Goal: Complete application form: Complete application form

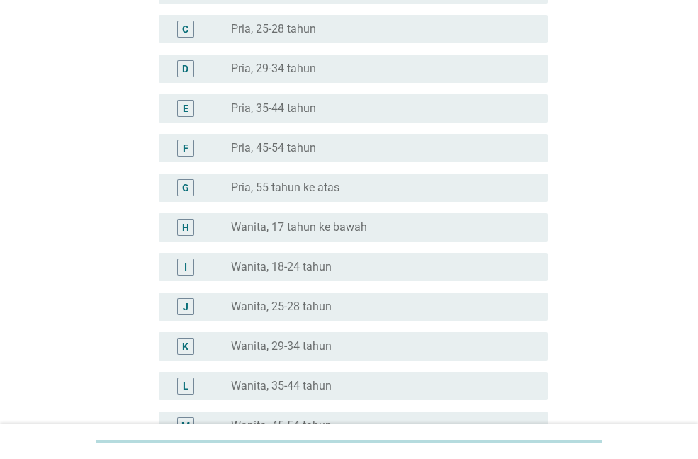
scroll to position [213, 0]
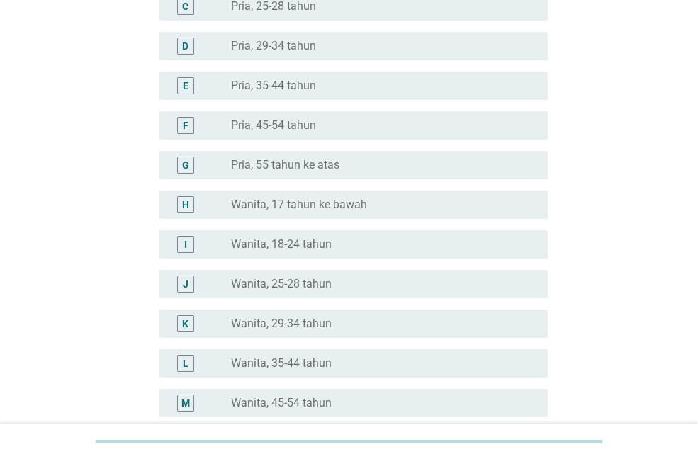
click at [310, 360] on label "Wanita, 35-44 tahun" at bounding box center [281, 364] width 101 height 14
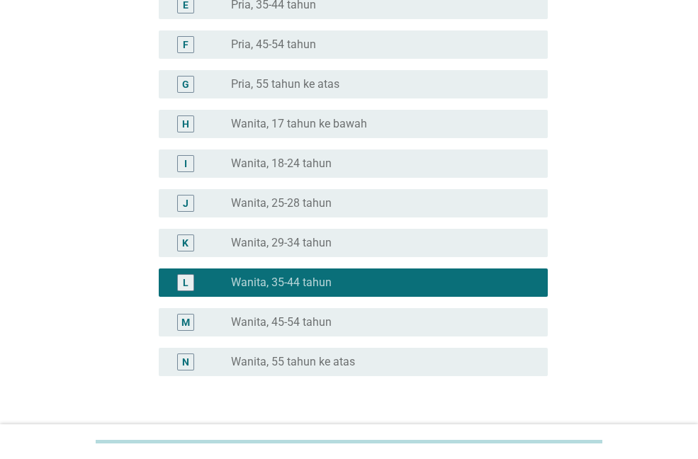
scroll to position [393, 0]
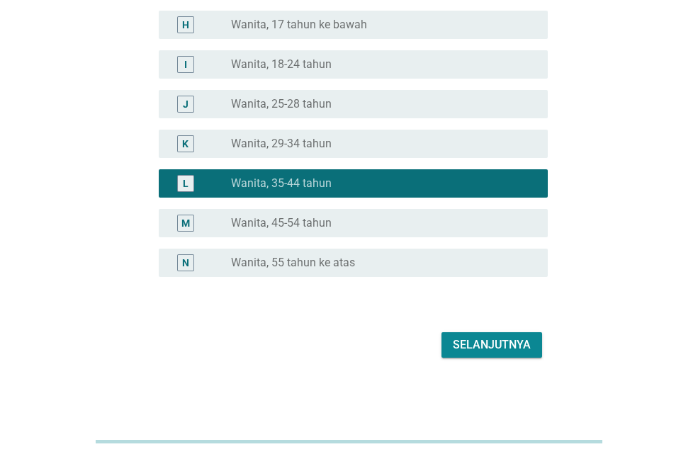
click at [480, 347] on div "Selanjutnya" at bounding box center [492, 345] width 78 height 17
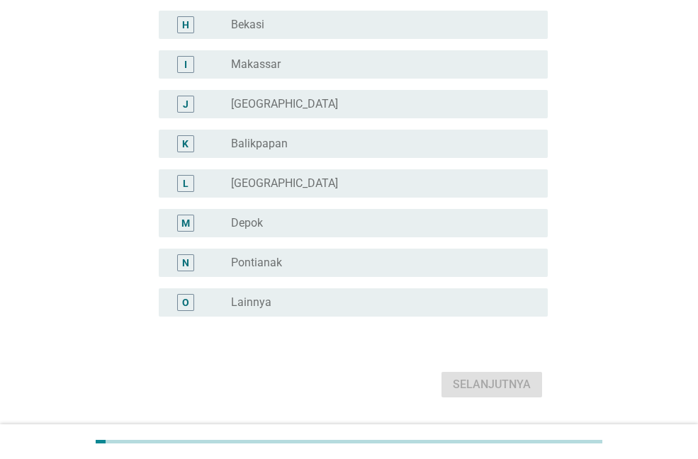
scroll to position [0, 0]
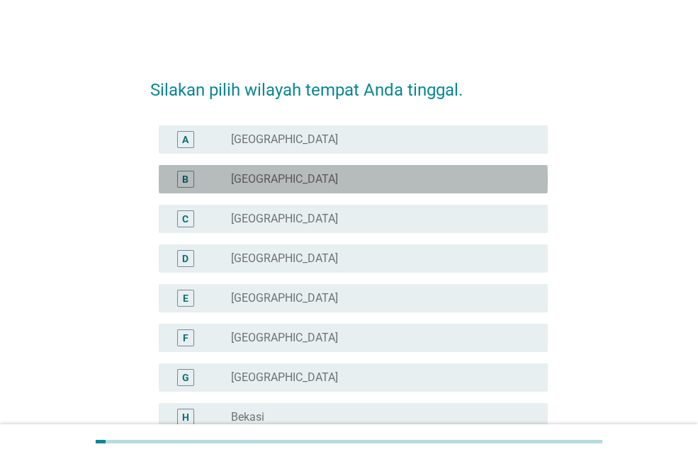
click at [261, 168] on div "B radio_button_unchecked Bandung" at bounding box center [353, 179] width 389 height 28
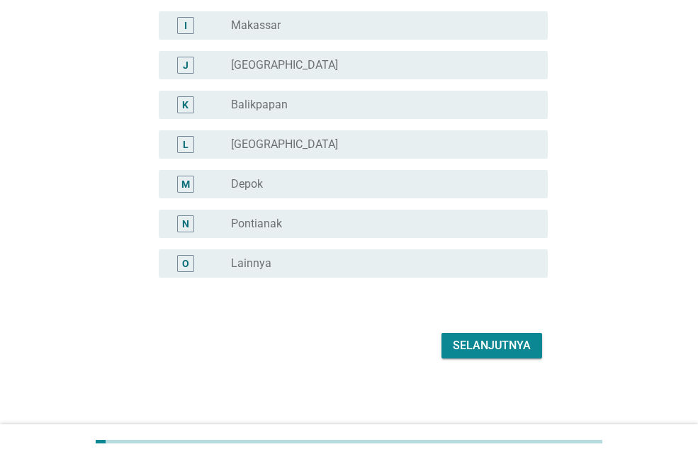
scroll to position [433, 0]
click at [499, 346] on div "Selanjutnya" at bounding box center [492, 345] width 78 height 17
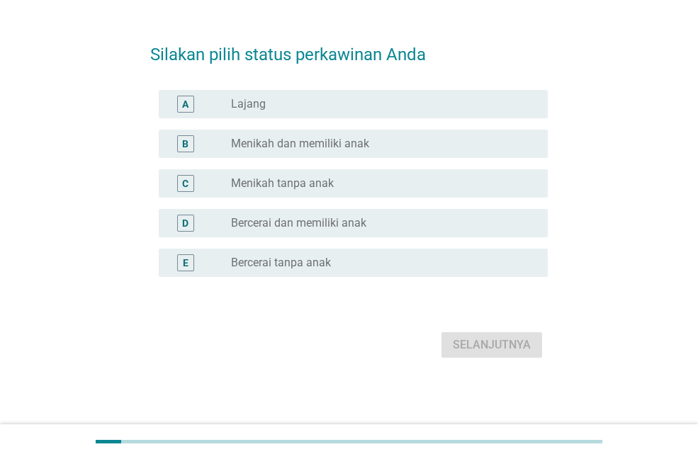
scroll to position [0, 0]
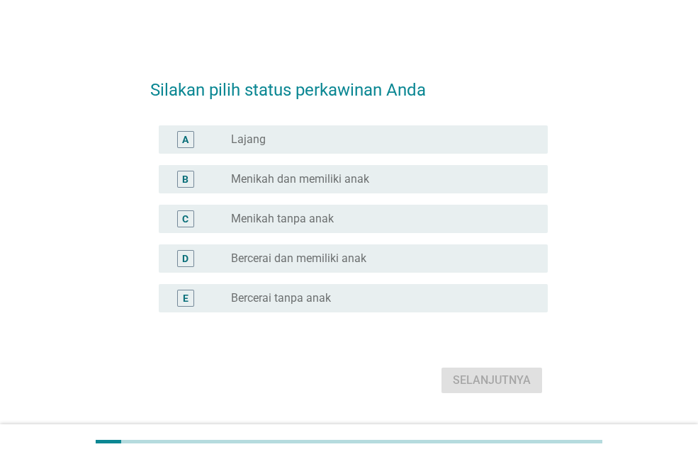
click at [303, 179] on label "Menikah dan memiliki anak" at bounding box center [300, 179] width 138 height 14
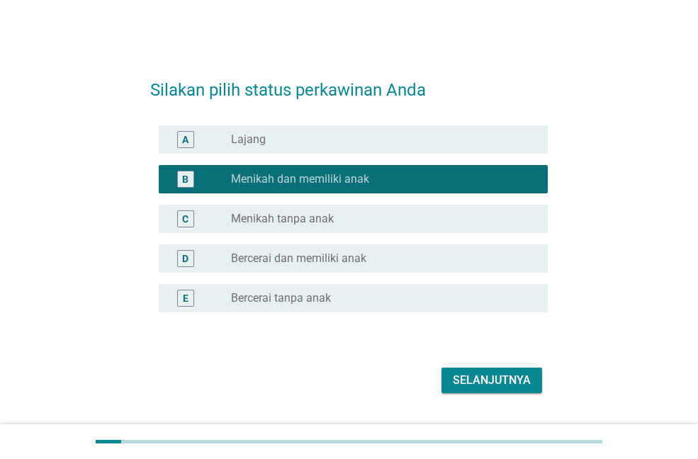
click at [530, 382] on div "Selanjutnya" at bounding box center [492, 380] width 78 height 17
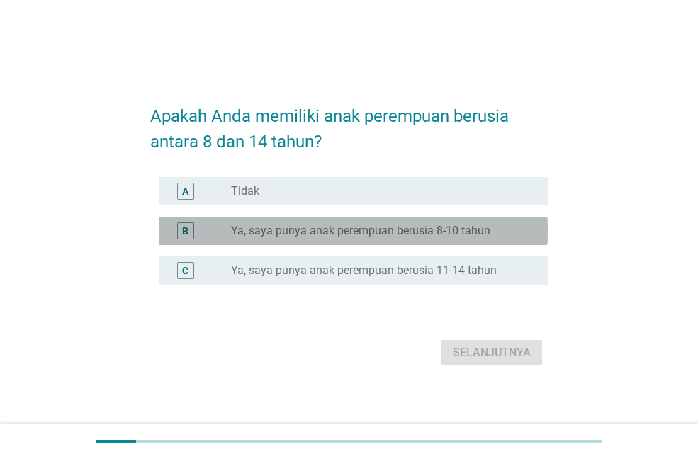
click at [351, 227] on label "Ya, saya punya anak perempuan berusia 8-10 tahun" at bounding box center [361, 231] width 260 height 14
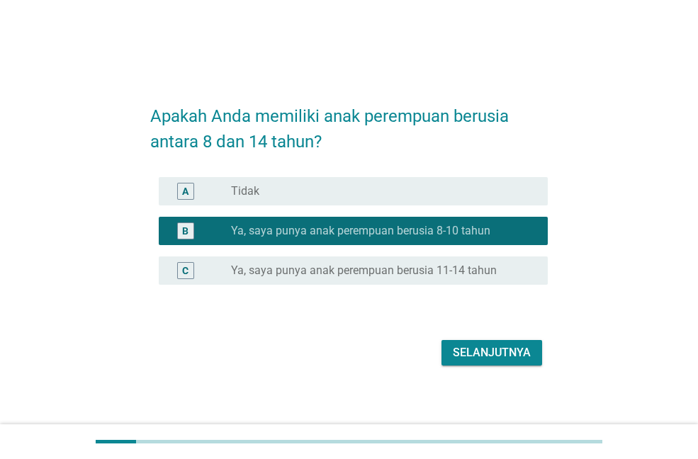
click at [502, 358] on div "Selanjutnya" at bounding box center [492, 353] width 78 height 17
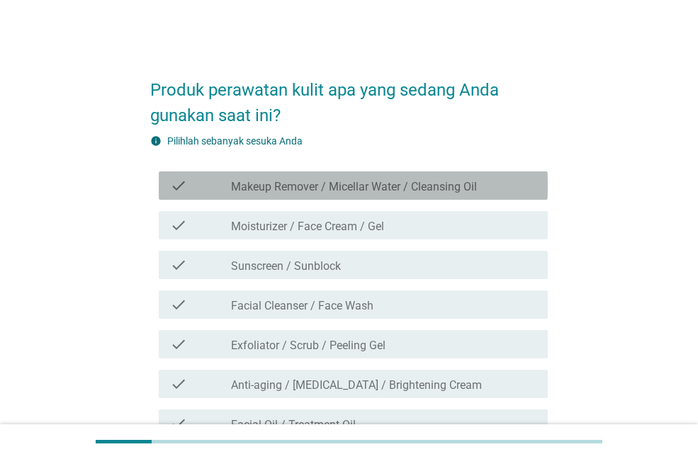
click at [413, 188] on label "Makeup Remover / Micellar Water / Cleansing Oil" at bounding box center [354, 187] width 246 height 14
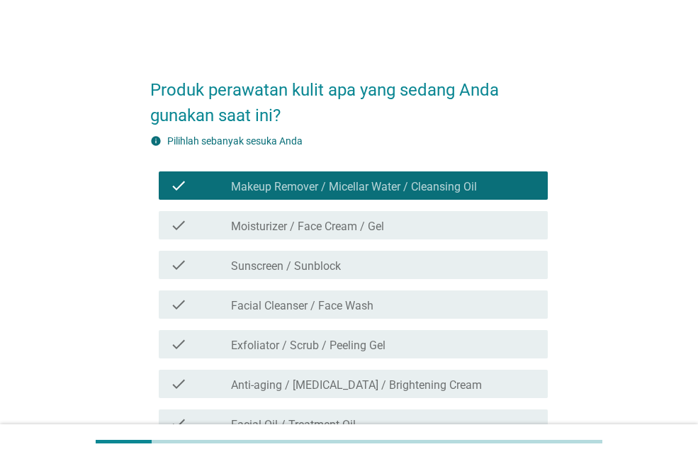
click at [398, 234] on div "check check_box_outline_blank Moisturizer / Face Cream / Gel" at bounding box center [353, 225] width 389 height 28
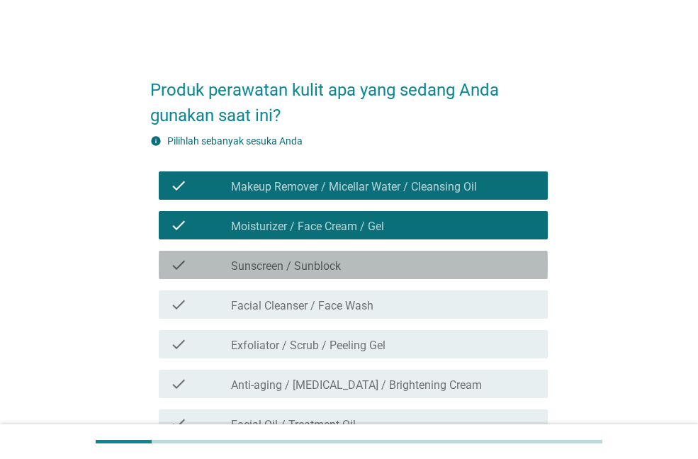
click at [387, 267] on div "check_box_outline_blank Sunscreen / Sunblock" at bounding box center [384, 265] width 306 height 17
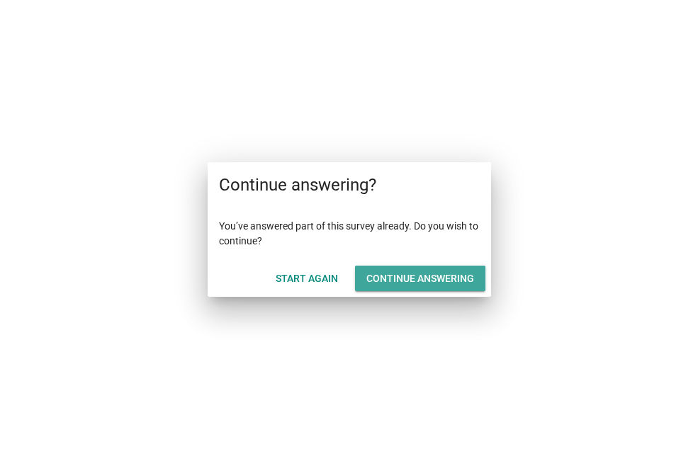
click at [447, 279] on div "Continue answering" at bounding box center [421, 279] width 108 height 15
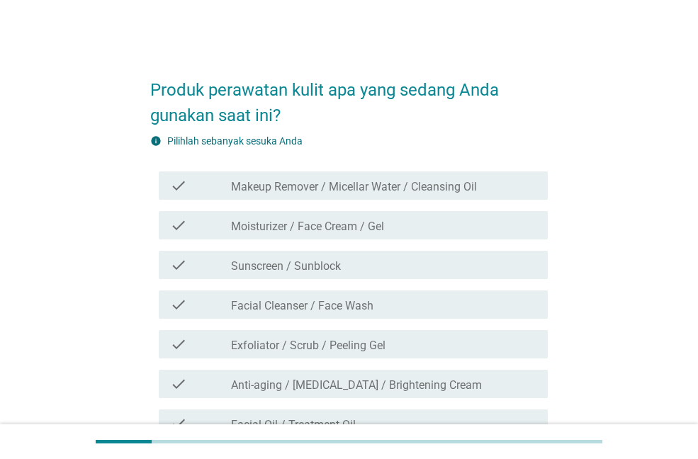
click at [379, 187] on label "Makeup Remover / Micellar Water / Cleansing Oil" at bounding box center [354, 187] width 246 height 14
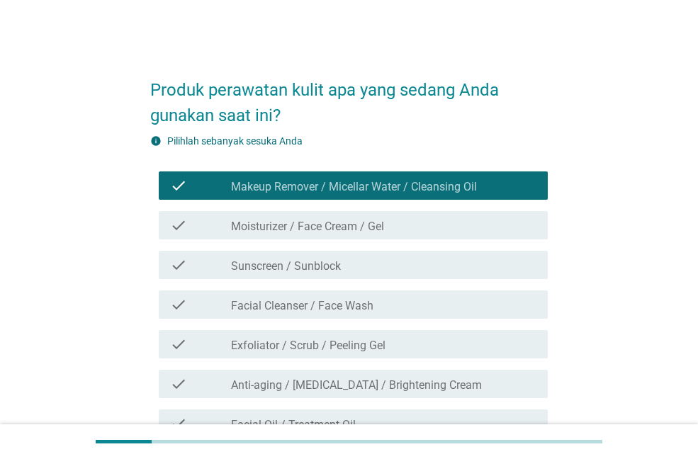
click at [372, 237] on div "check check_box_outline_blank Moisturizer / Face Cream / Gel" at bounding box center [353, 225] width 389 height 28
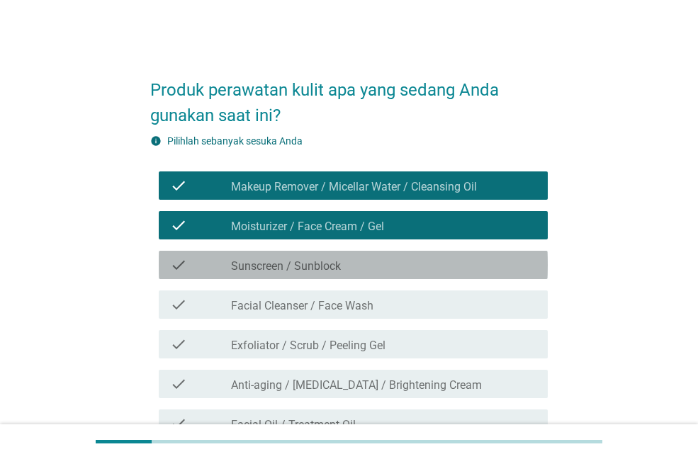
click at [348, 269] on div "check_box_outline_blank Sunscreen / Sunblock" at bounding box center [384, 265] width 306 height 17
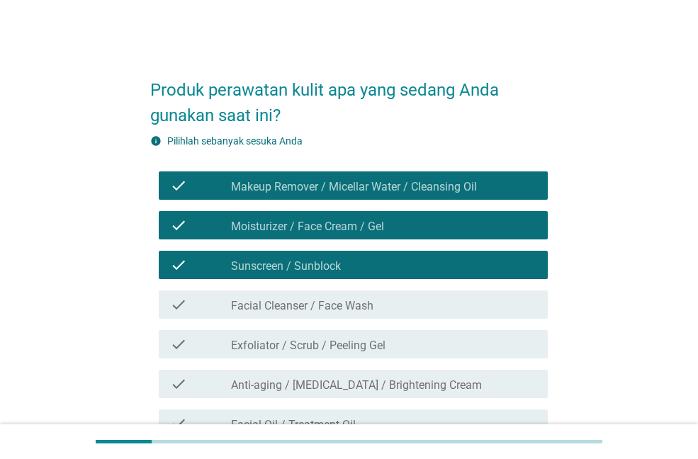
click at [379, 307] on div "check_box_outline_blank Facial Cleanser / Face Wash" at bounding box center [384, 304] width 306 height 17
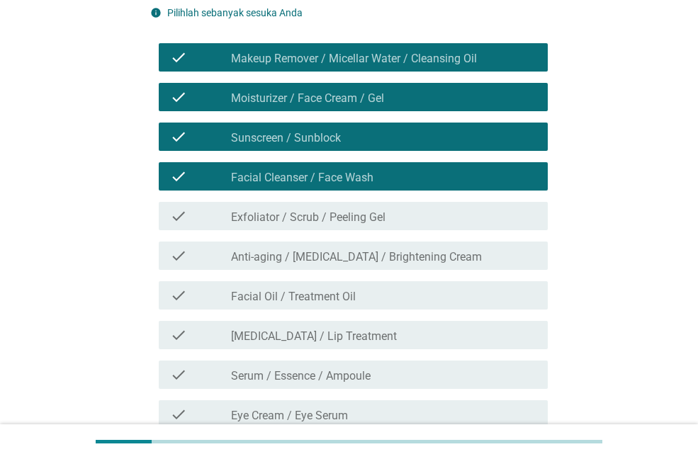
scroll to position [142, 0]
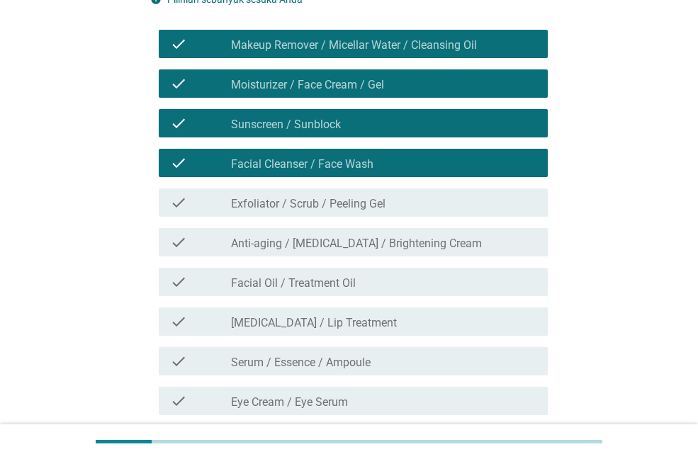
click at [391, 325] on div "check_box_outline_blank [MEDICAL_DATA] / Lip Treatment" at bounding box center [384, 321] width 306 height 17
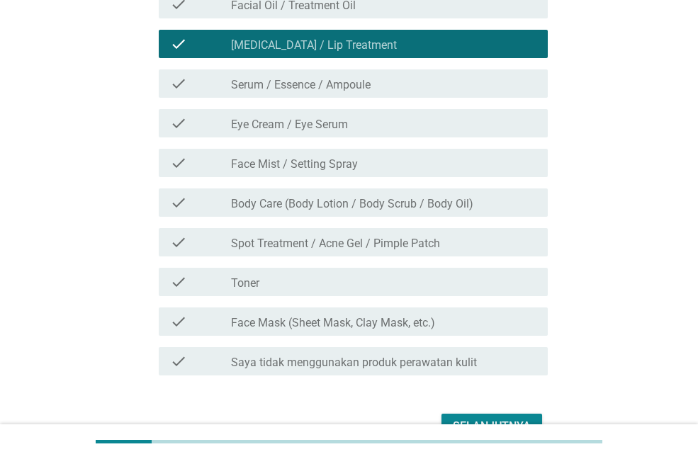
scroll to position [425, 0]
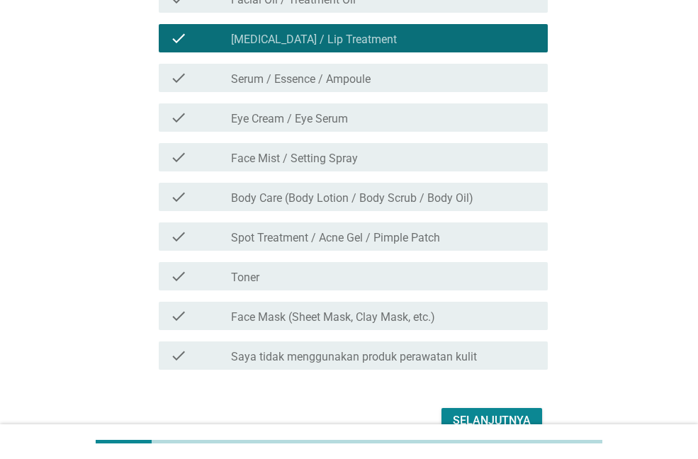
click at [462, 197] on label "Body Care (Body Lotion / Body Scrub / Body Oil)" at bounding box center [352, 198] width 243 height 14
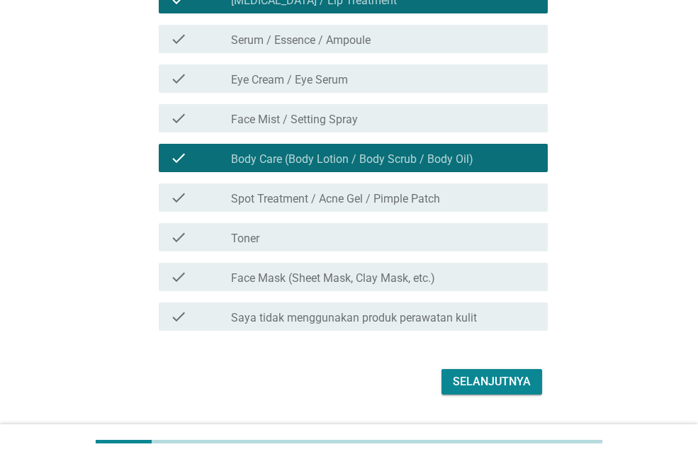
scroll to position [496, 0]
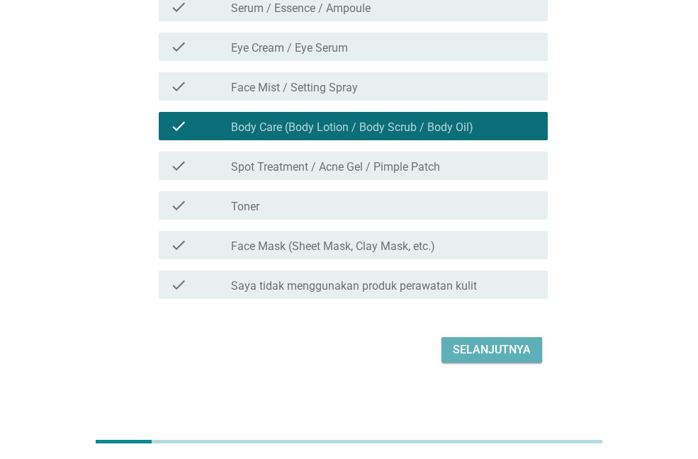
click at [498, 345] on div "Selanjutnya" at bounding box center [492, 350] width 78 height 17
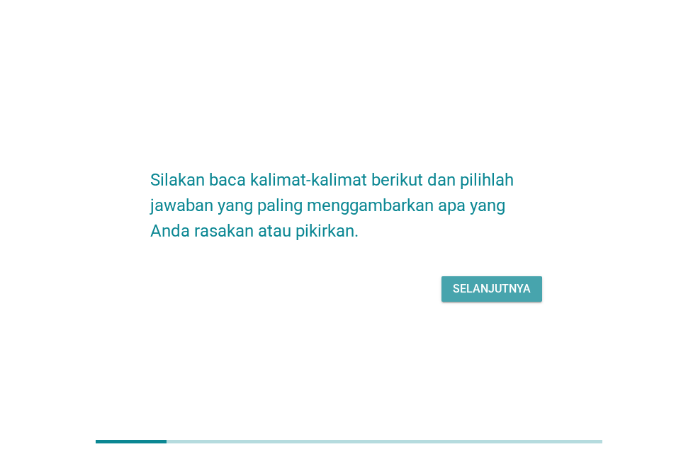
click at [498, 282] on div "Selanjutnya" at bounding box center [492, 289] width 78 height 17
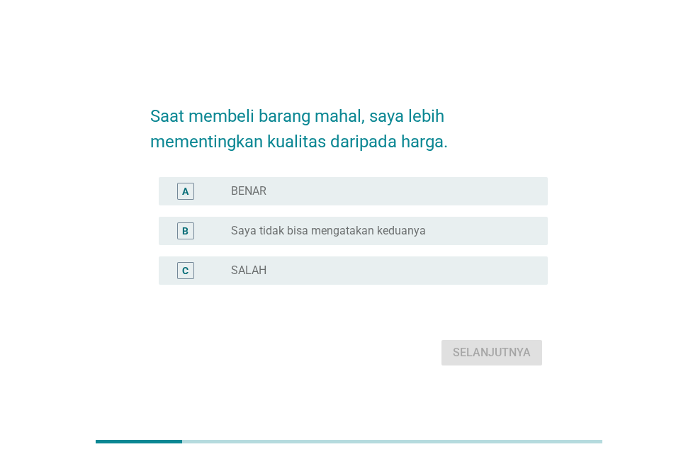
click at [357, 188] on div "radio_button_unchecked BENAR" at bounding box center [378, 191] width 294 height 14
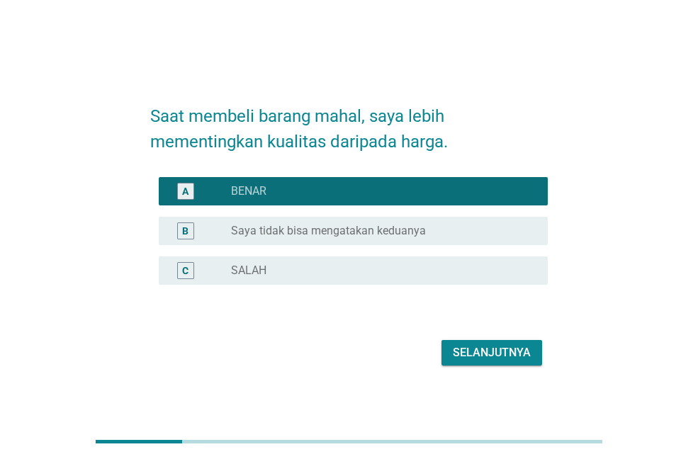
click at [495, 360] on div "Selanjutnya" at bounding box center [492, 353] width 78 height 17
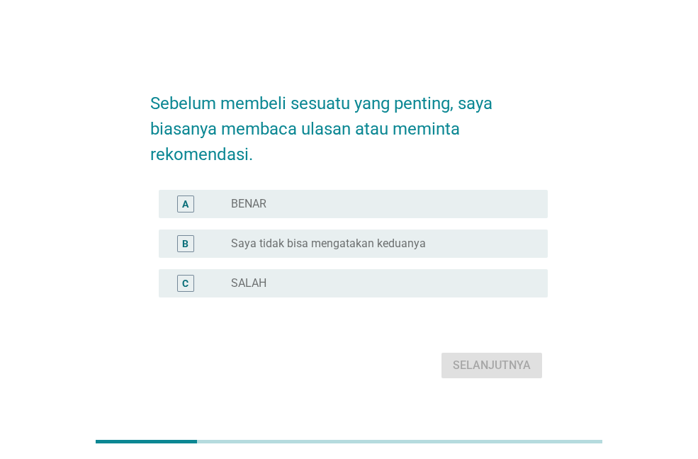
click at [342, 199] on div "radio_button_unchecked BENAR" at bounding box center [378, 204] width 294 height 14
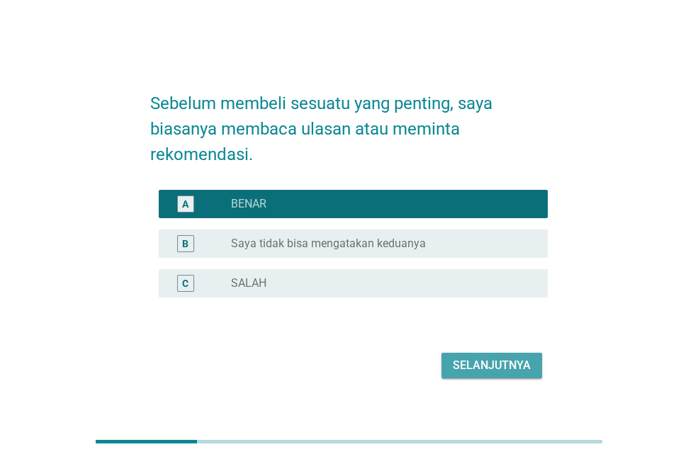
click at [509, 367] on div "Selanjutnya" at bounding box center [492, 365] width 78 height 17
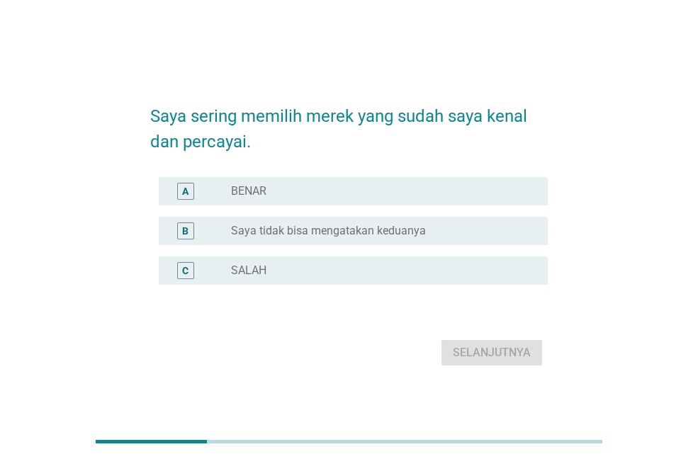
click at [352, 225] on label "Saya tidak bisa mengatakan keduanya" at bounding box center [328, 231] width 195 height 14
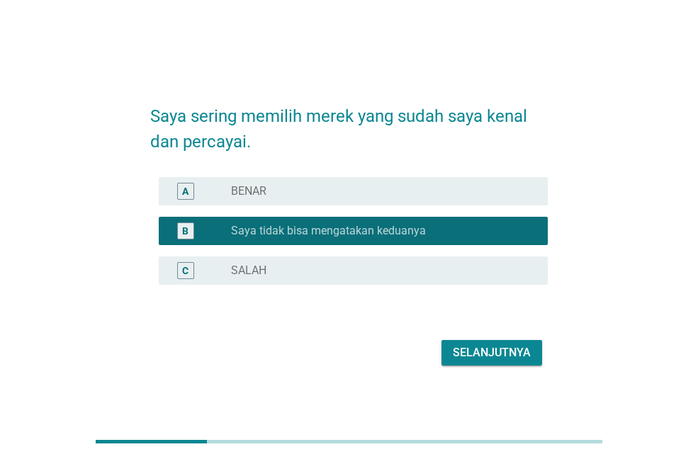
click at [477, 354] on div "Selanjutnya" at bounding box center [492, 353] width 78 height 17
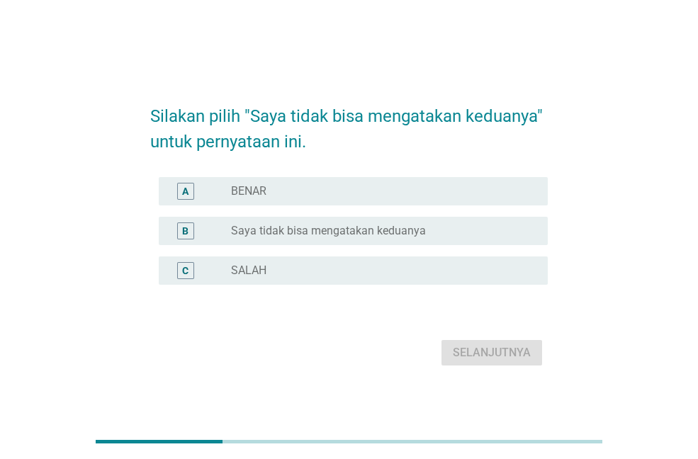
click at [356, 228] on label "Saya tidak bisa mengatakan keduanya" at bounding box center [328, 231] width 195 height 14
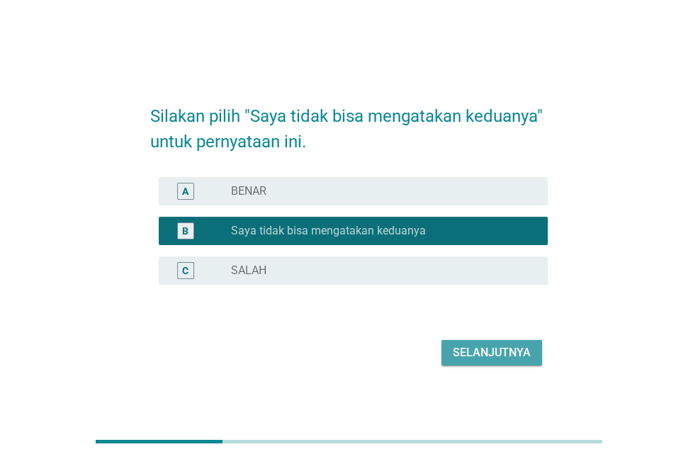
click at [512, 354] on div "Selanjutnya" at bounding box center [492, 353] width 78 height 17
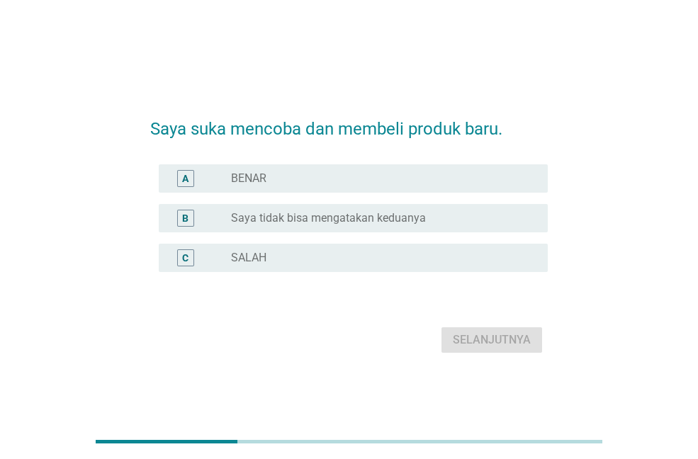
click at [341, 218] on label "Saya tidak bisa mengatakan keduanya" at bounding box center [328, 218] width 195 height 14
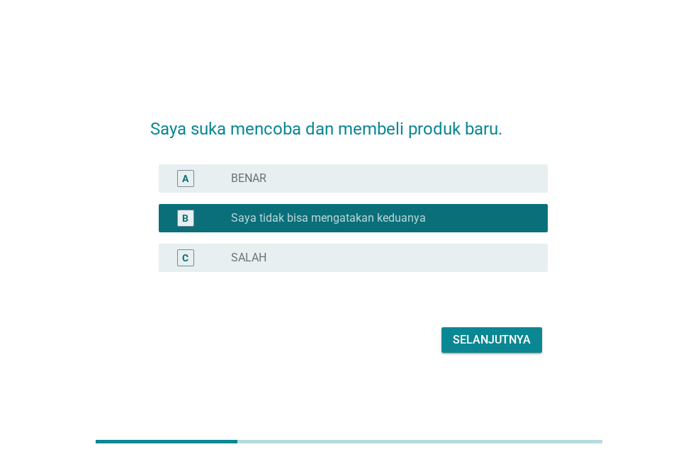
click at [506, 347] on div "Selanjutnya" at bounding box center [492, 340] width 78 height 17
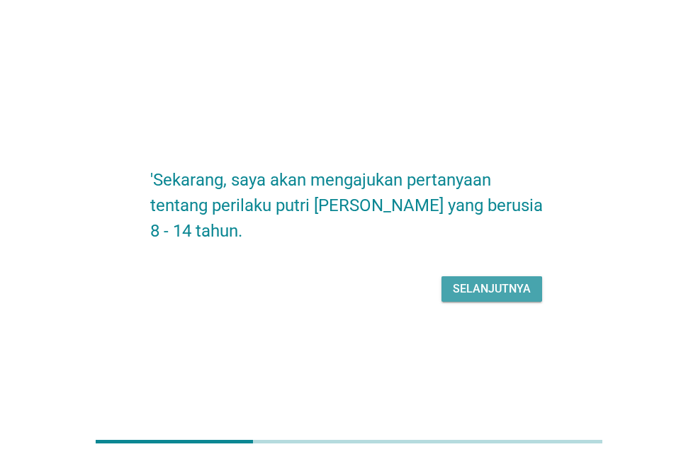
click at [503, 282] on div "Selanjutnya" at bounding box center [492, 289] width 78 height 17
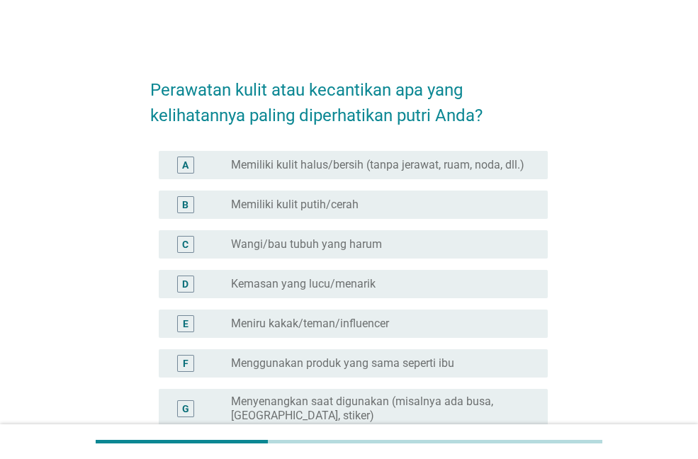
click at [417, 246] on div "radio_button_unchecked Wangi/bau tubuh yang harum" at bounding box center [378, 245] width 294 height 14
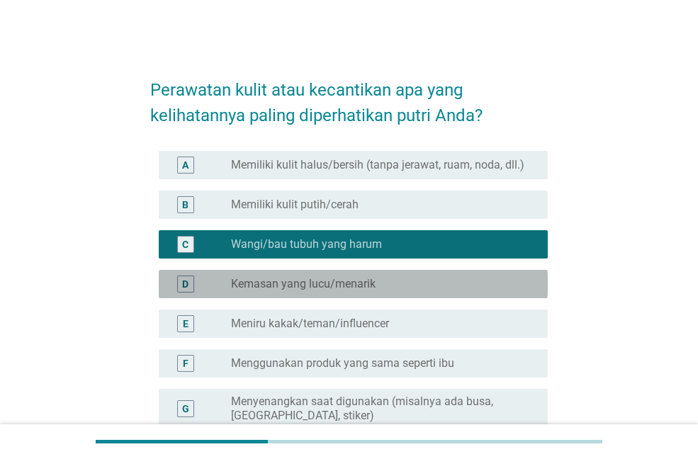
click at [438, 286] on div "radio_button_unchecked Kemasan yang lucu/menarik" at bounding box center [378, 284] width 294 height 14
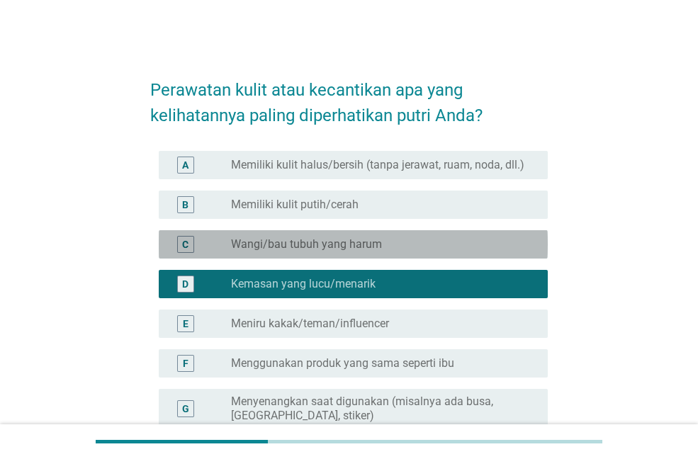
click at [428, 243] on div "radio_button_unchecked Wangi/bau tubuh yang harum" at bounding box center [378, 245] width 294 height 14
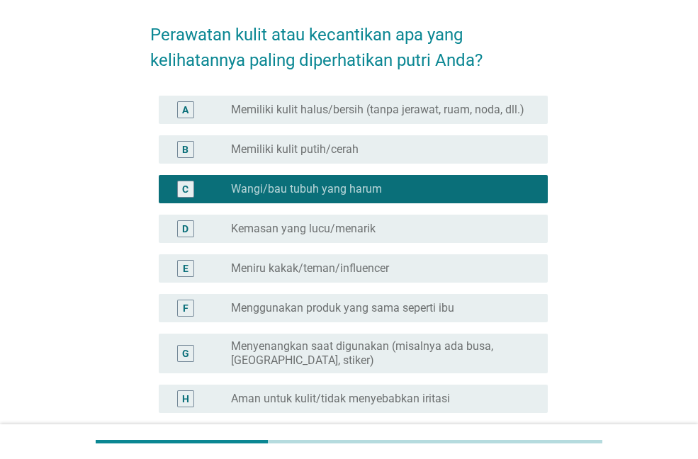
scroll to position [142, 0]
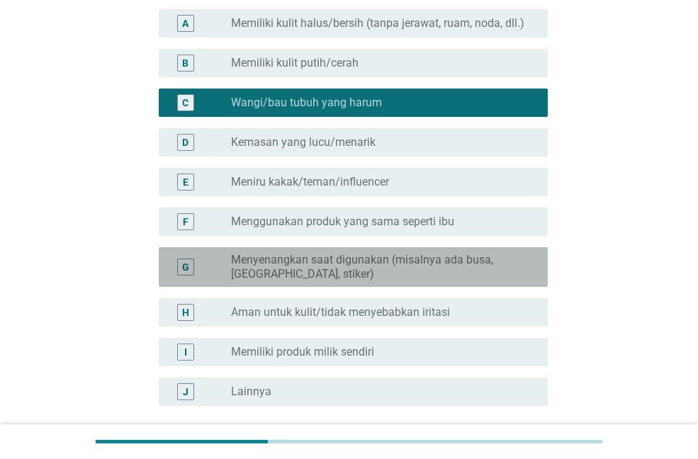
click at [468, 272] on label "Menyenangkan saat digunakan (misalnya ada busa, [GEOGRAPHIC_DATA], stiker)" at bounding box center [378, 267] width 294 height 28
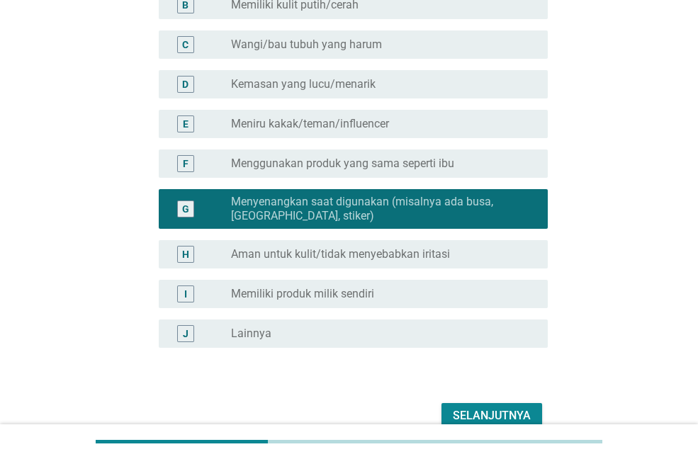
scroll to position [271, 0]
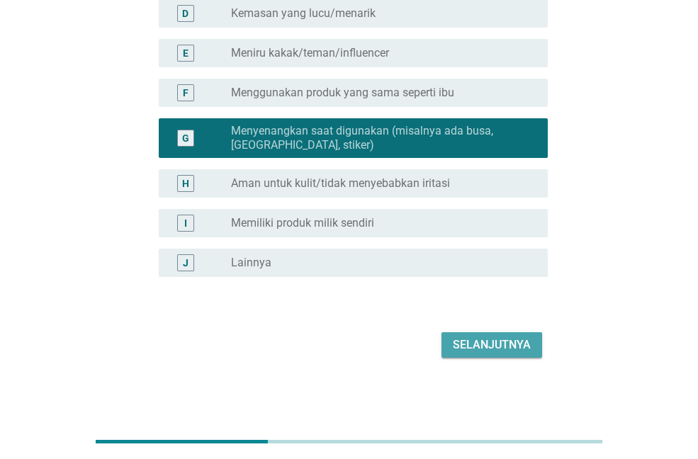
click at [501, 342] on div "Selanjutnya" at bounding box center [492, 345] width 78 height 17
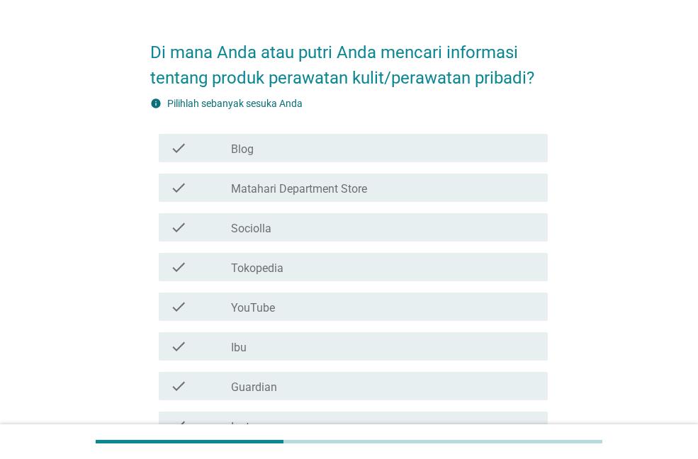
scroll to position [71, 0]
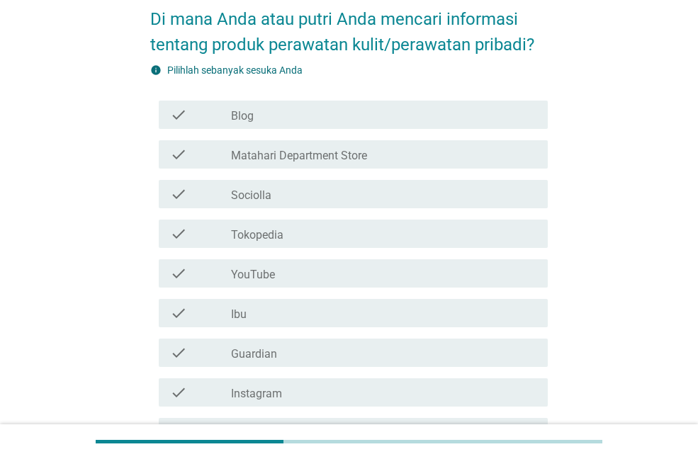
click at [295, 269] on div "check_box_outline_blank YouTube" at bounding box center [384, 273] width 306 height 17
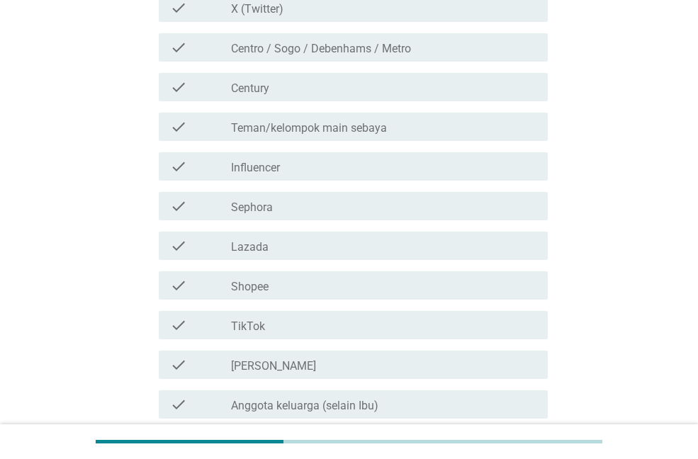
scroll to position [496, 0]
click at [357, 128] on label "Teman/kelompok main sebaya" at bounding box center [309, 128] width 156 height 14
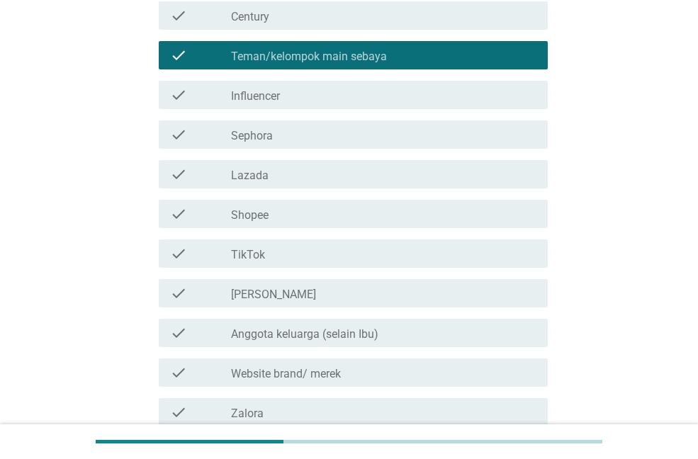
scroll to position [709, 0]
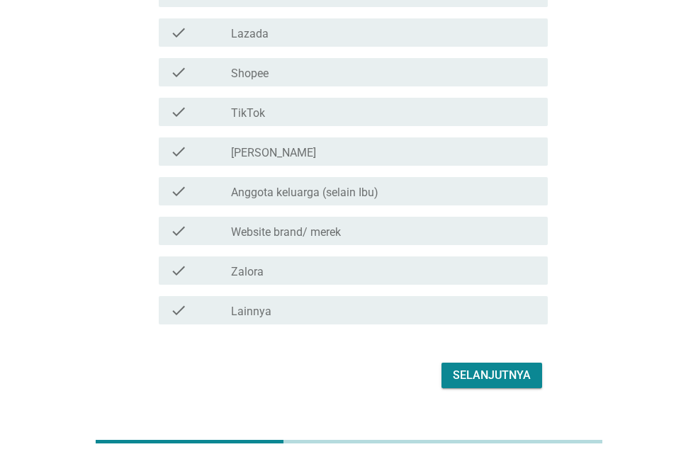
click at [369, 191] on label "Anggota keluarga (selain Ibu)" at bounding box center [304, 193] width 147 height 14
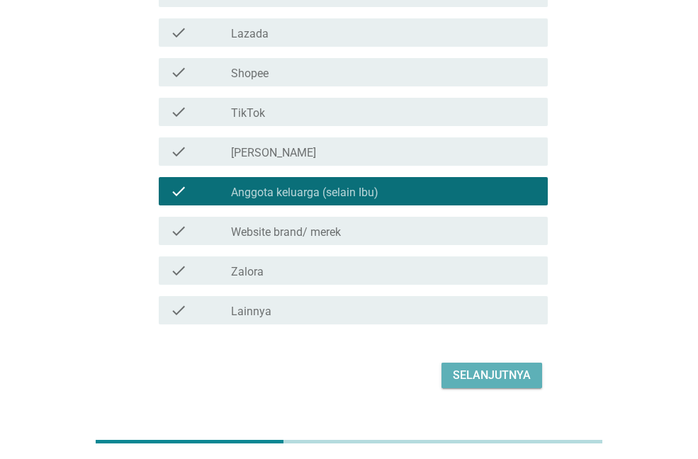
click at [513, 381] on div "Selanjutnya" at bounding box center [492, 375] width 78 height 17
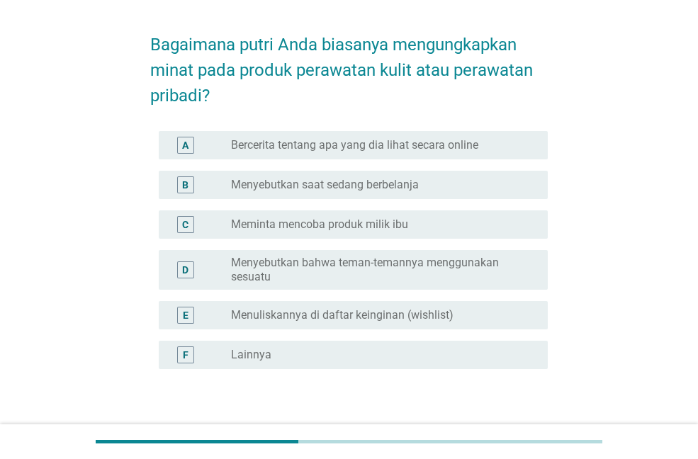
scroll to position [55, 0]
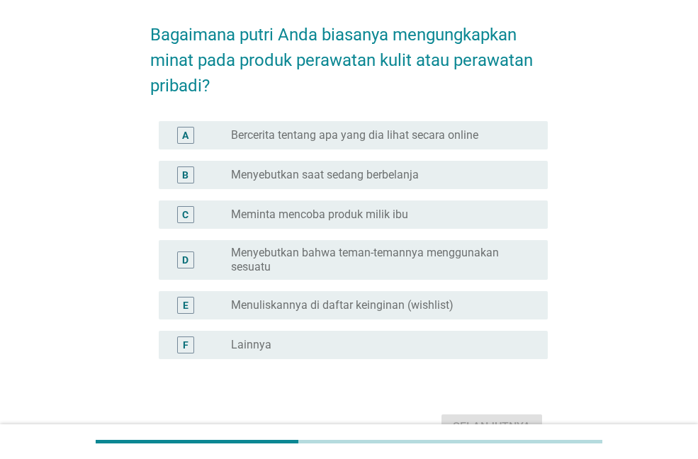
click at [447, 137] on label "Bercerita tentang apa yang dia lihat secara online" at bounding box center [354, 135] width 247 height 14
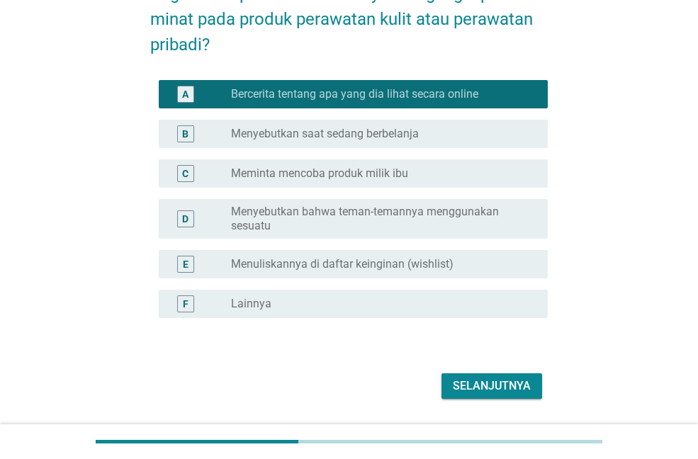
scroll to position [138, 0]
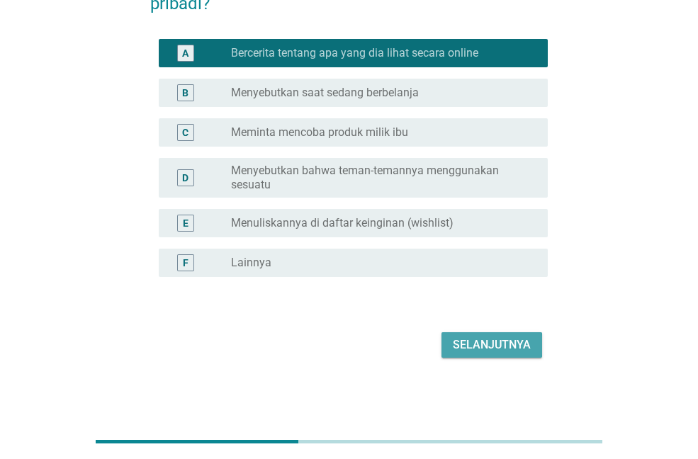
click at [476, 349] on div "Selanjutnya" at bounding box center [492, 345] width 78 height 17
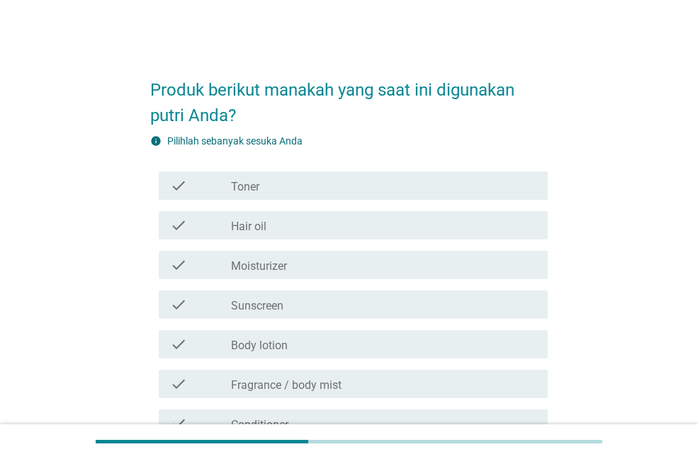
scroll to position [71, 0]
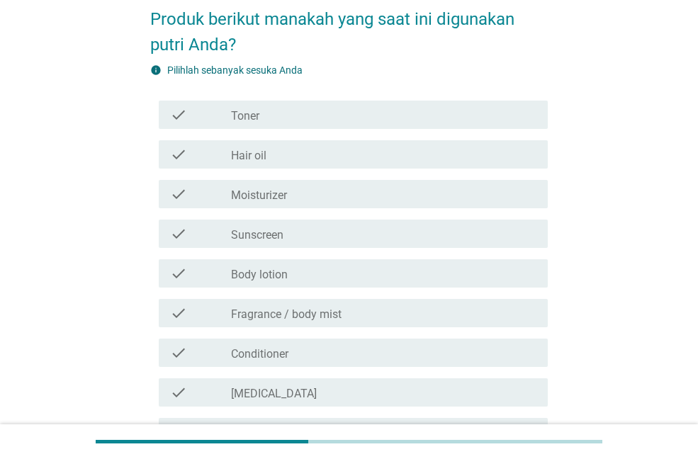
click at [333, 317] on label "Fragrance / body mist" at bounding box center [286, 315] width 111 height 14
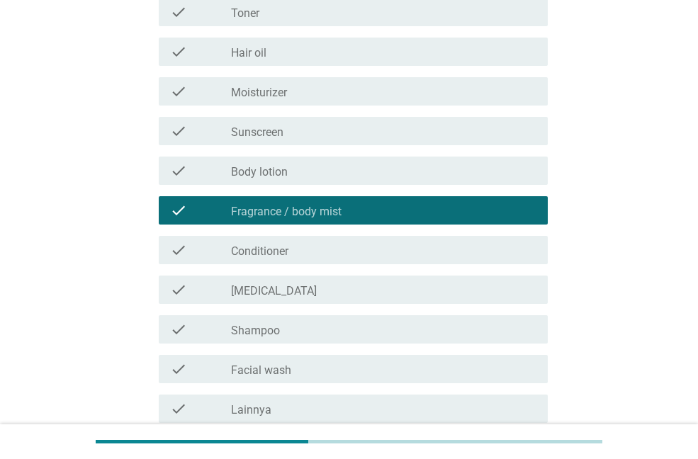
scroll to position [213, 0]
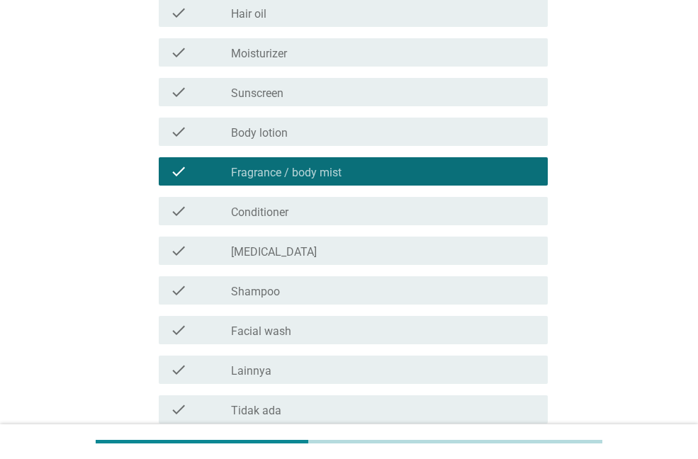
click at [322, 288] on div "check_box_outline_blank Shampoo" at bounding box center [384, 290] width 306 height 17
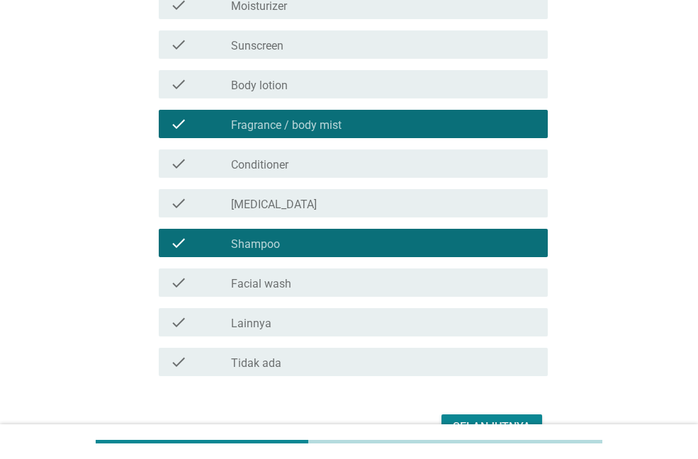
scroll to position [342, 0]
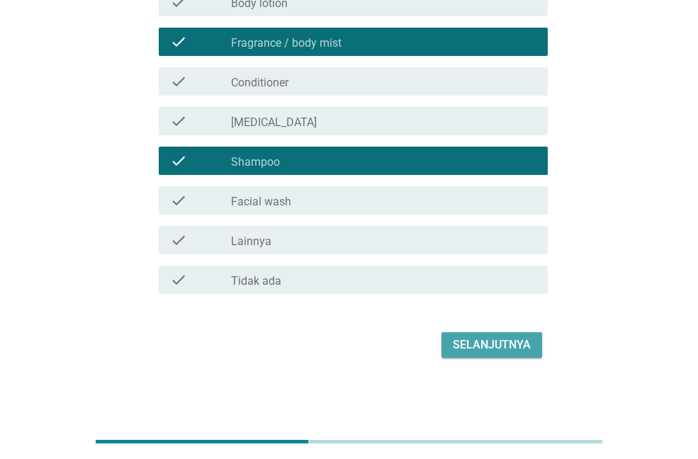
click at [481, 343] on div "Selanjutnya" at bounding box center [492, 345] width 78 height 17
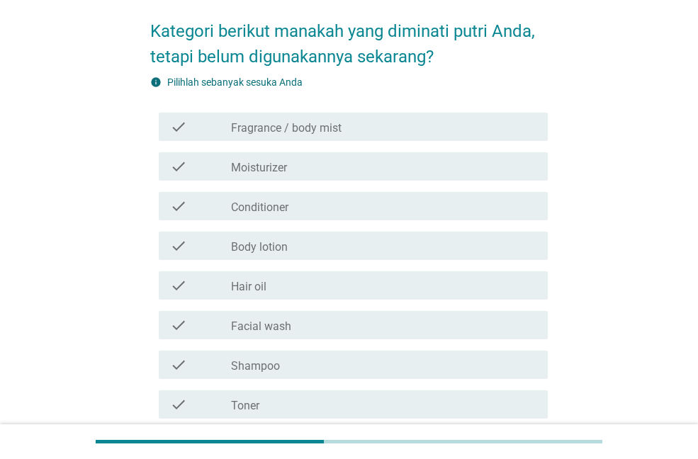
scroll to position [284, 0]
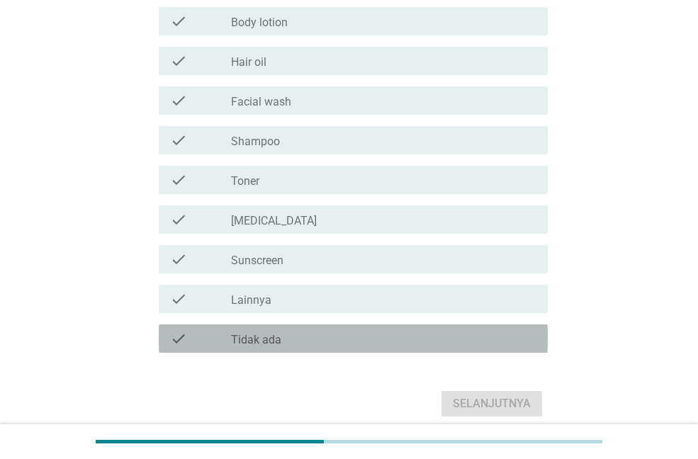
click at [266, 337] on label "Tidak ada" at bounding box center [256, 340] width 50 height 14
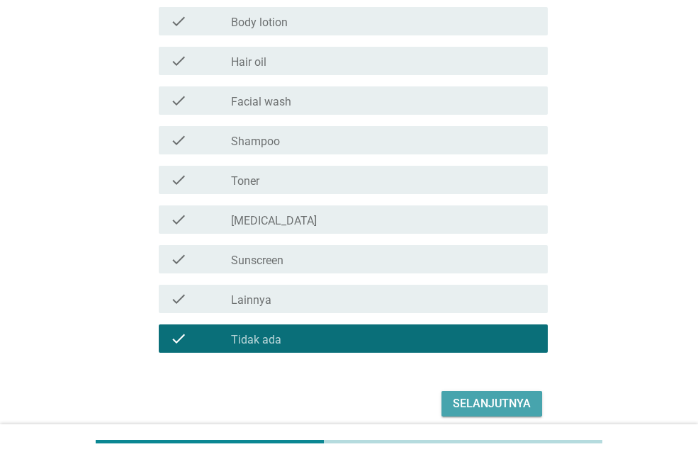
click at [488, 404] on div "Selanjutnya" at bounding box center [492, 404] width 78 height 17
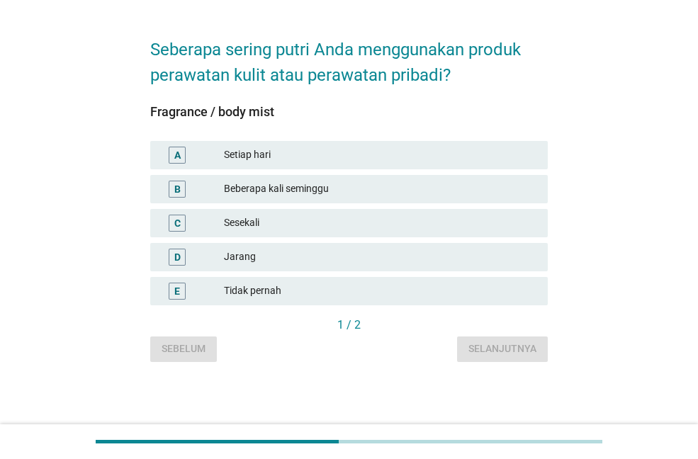
scroll to position [0, 0]
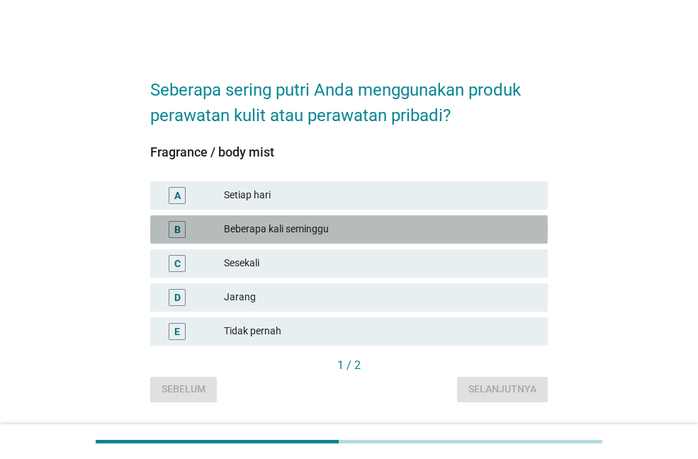
click at [352, 230] on div "Beberapa kali seminggu" at bounding box center [380, 229] width 313 height 17
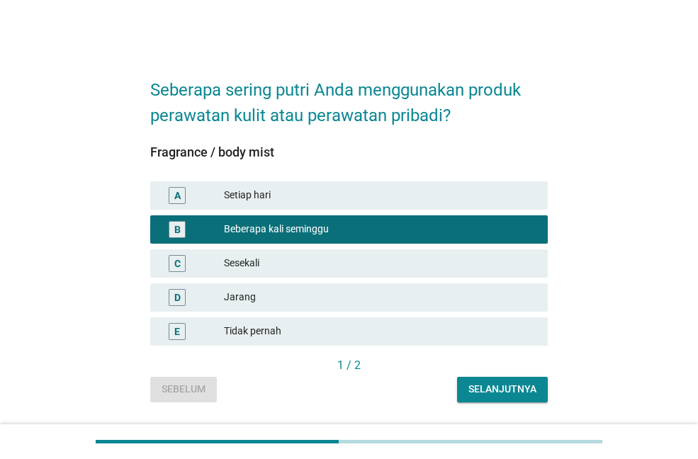
click at [432, 192] on div "Setiap hari" at bounding box center [380, 195] width 313 height 17
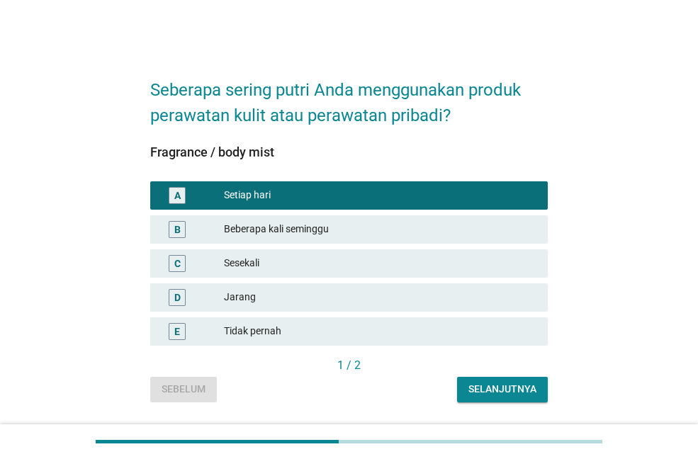
click at [488, 389] on div "Selanjutnya" at bounding box center [503, 389] width 68 height 15
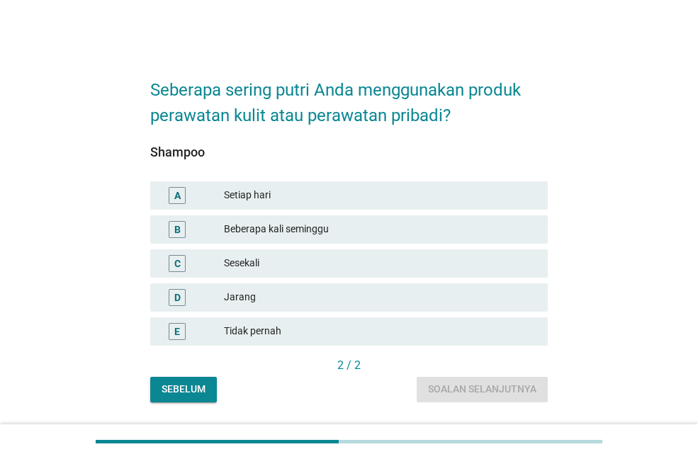
click at [364, 195] on div "Setiap hari" at bounding box center [380, 195] width 313 height 17
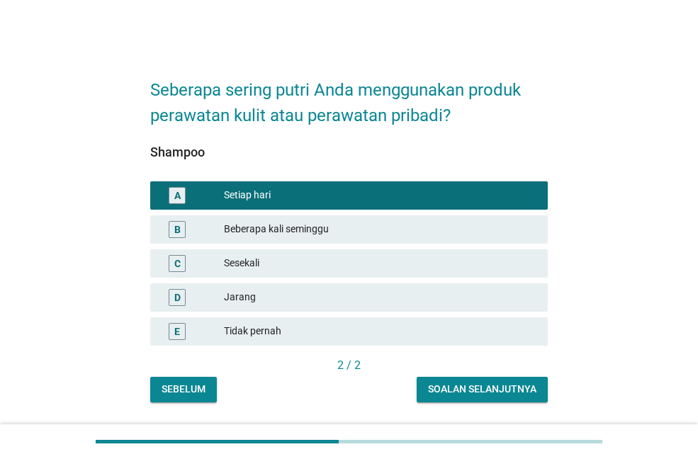
click at [480, 391] on div "Soalan selanjutnya" at bounding box center [482, 389] width 108 height 15
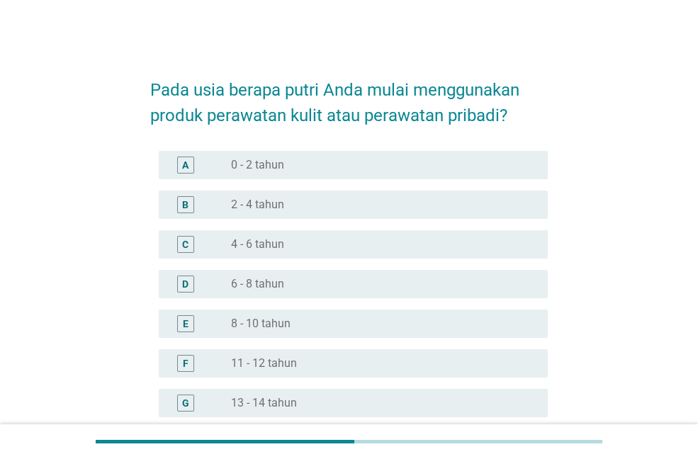
click at [291, 325] on div "radio_button_unchecked 8 - 10 tahun" at bounding box center [378, 324] width 294 height 14
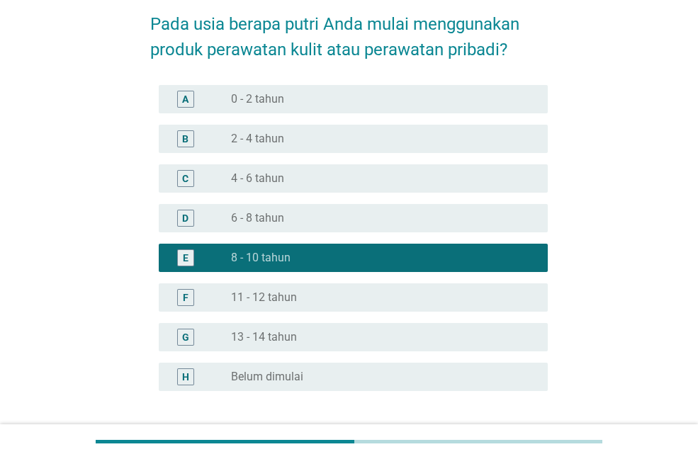
scroll to position [180, 0]
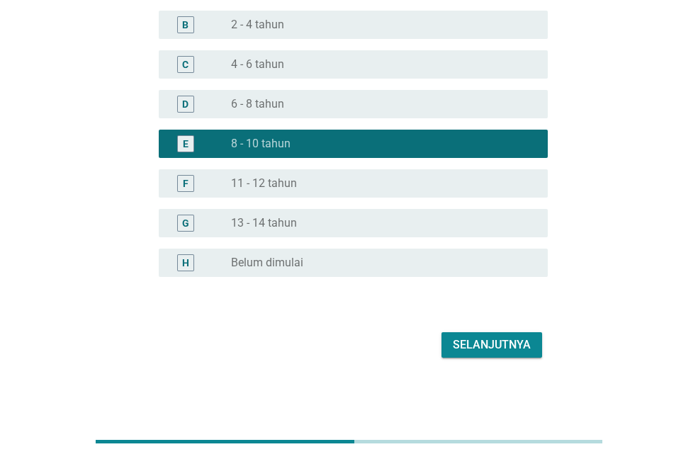
click at [508, 341] on div "Selanjutnya" at bounding box center [492, 345] width 78 height 17
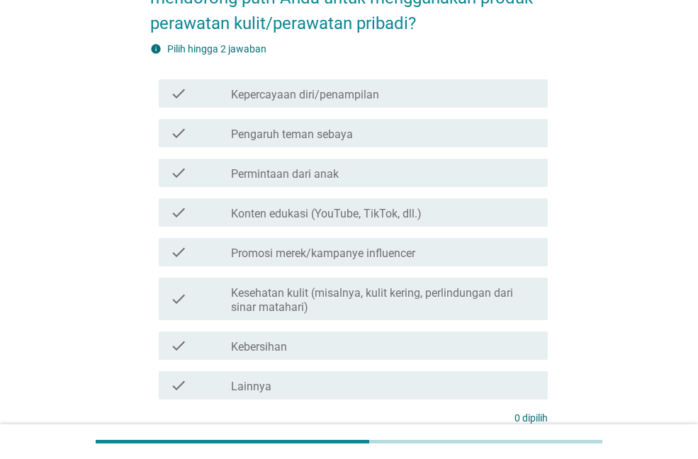
scroll to position [142, 0]
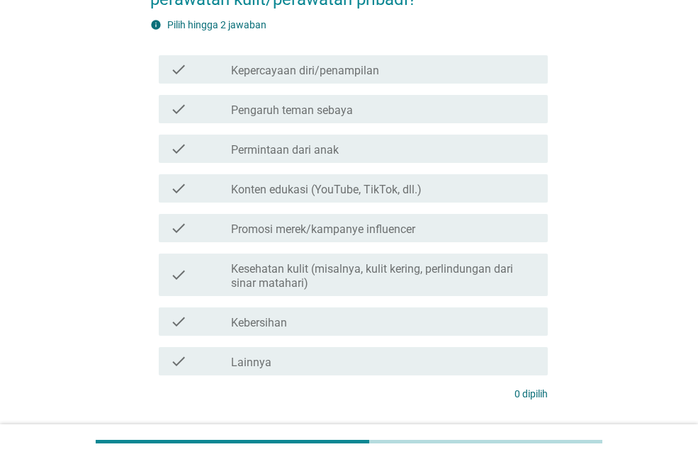
click at [381, 287] on label "Kesehatan kulit (misalnya, kulit kering, perlindungan dari sinar matahari)" at bounding box center [384, 276] width 306 height 28
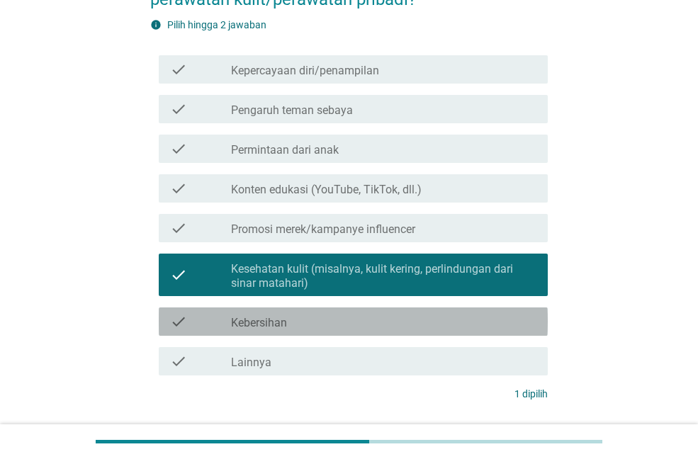
click at [353, 324] on div "check_box_outline_blank Kebersihan" at bounding box center [384, 321] width 306 height 17
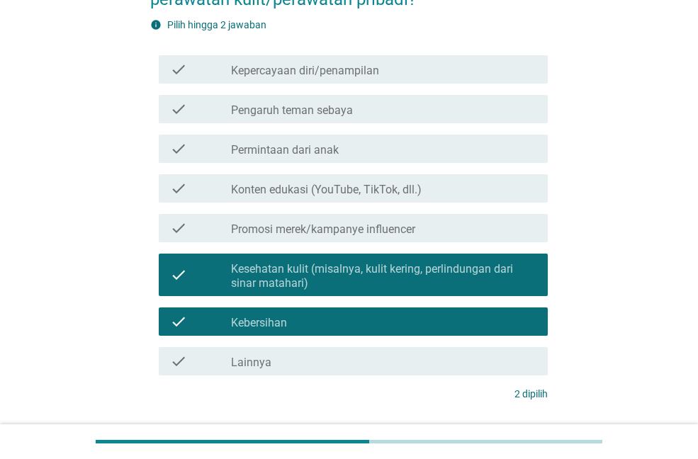
scroll to position [244, 0]
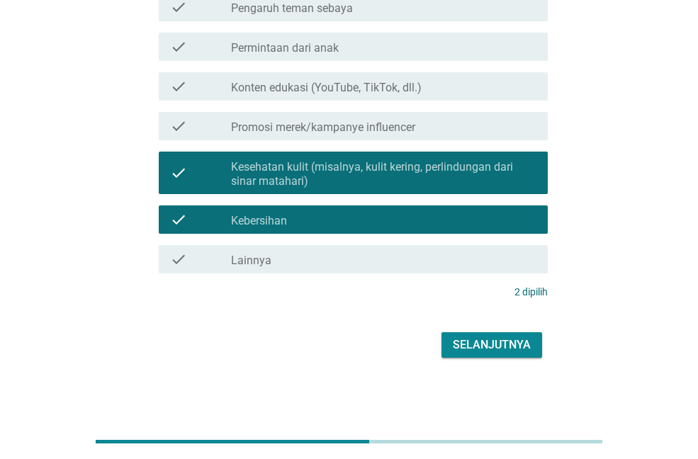
click at [501, 341] on div "Selanjutnya" at bounding box center [492, 345] width 78 height 17
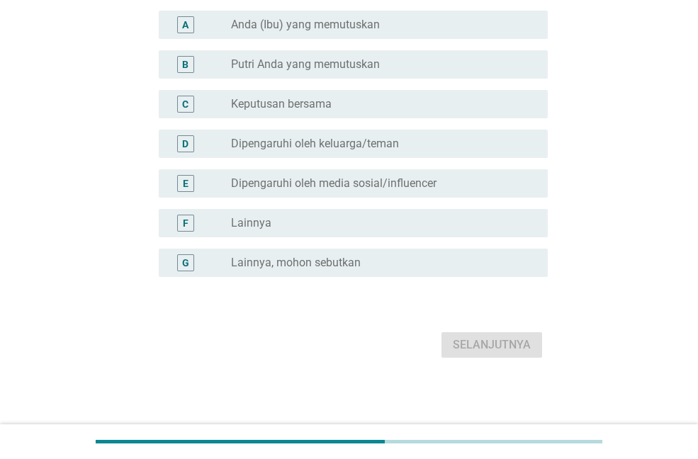
scroll to position [0, 0]
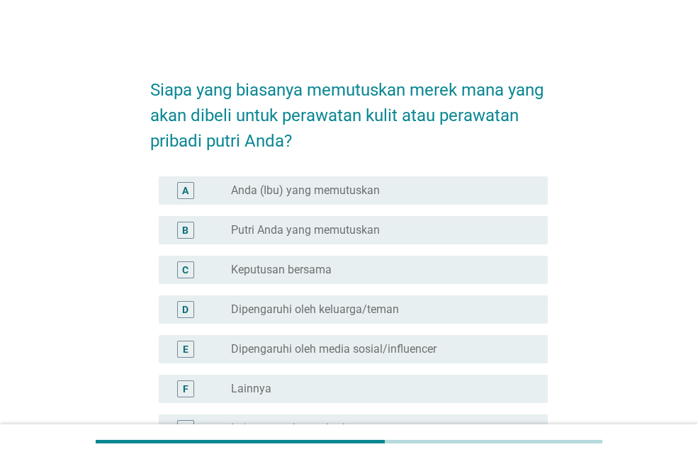
click at [380, 189] on div "radio_button_unchecked Anda (Ibu) yang memutuskan" at bounding box center [378, 191] width 294 height 14
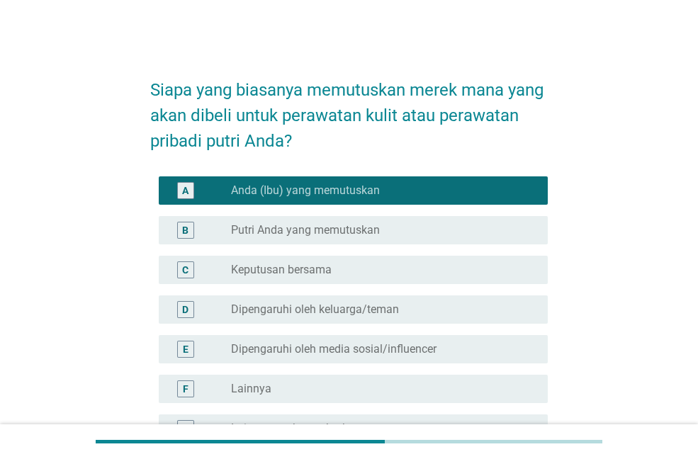
click at [412, 223] on div "radio_button_unchecked Putri Anda yang memutuskan" at bounding box center [378, 230] width 294 height 14
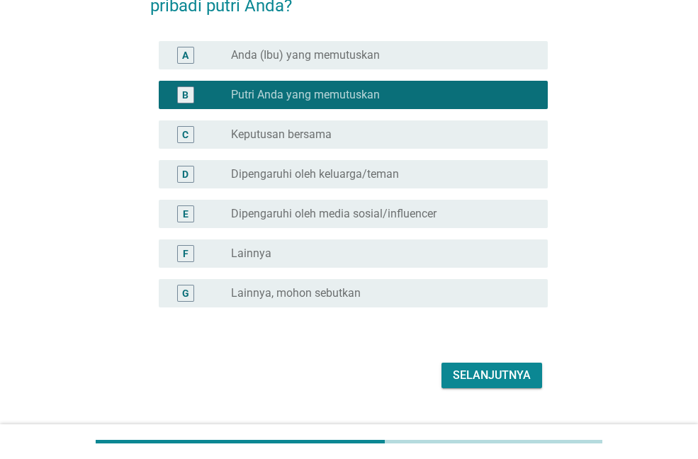
scroll to position [142, 0]
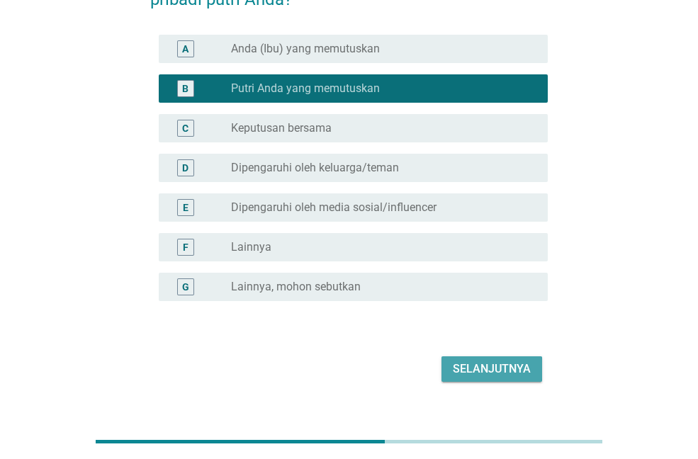
click at [492, 362] on div "Selanjutnya" at bounding box center [492, 369] width 78 height 17
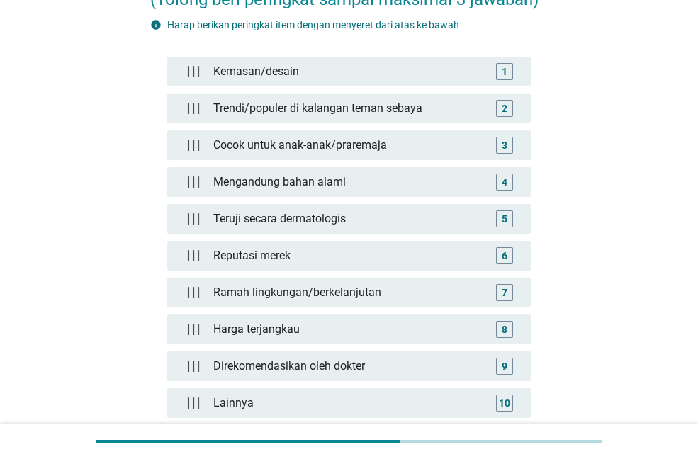
scroll to position [0, 0]
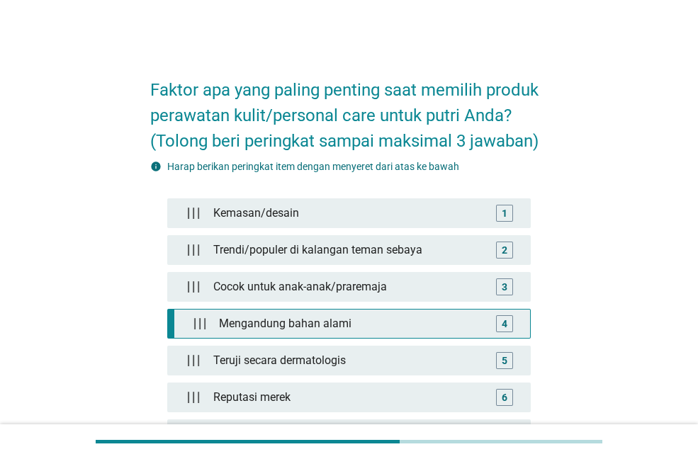
click at [408, 322] on div "Mengandung bahan alami" at bounding box center [351, 324] width 277 height 28
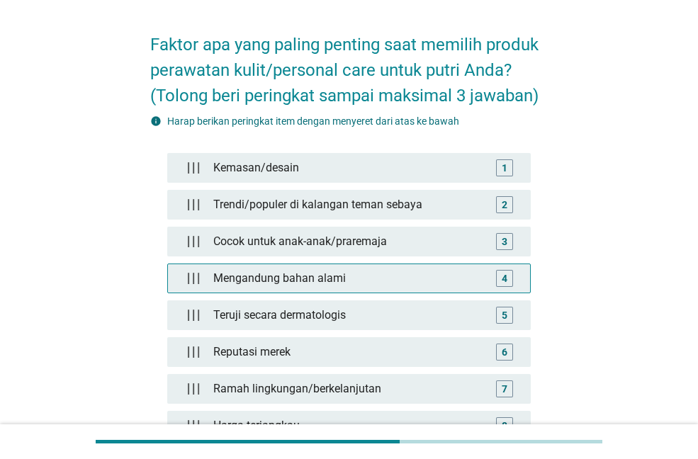
scroll to position [71, 0]
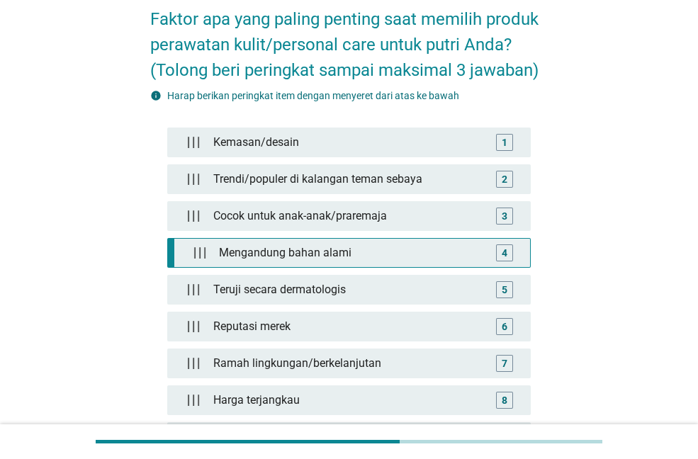
click at [413, 255] on div "Mengandung bahan alami" at bounding box center [351, 253] width 277 height 28
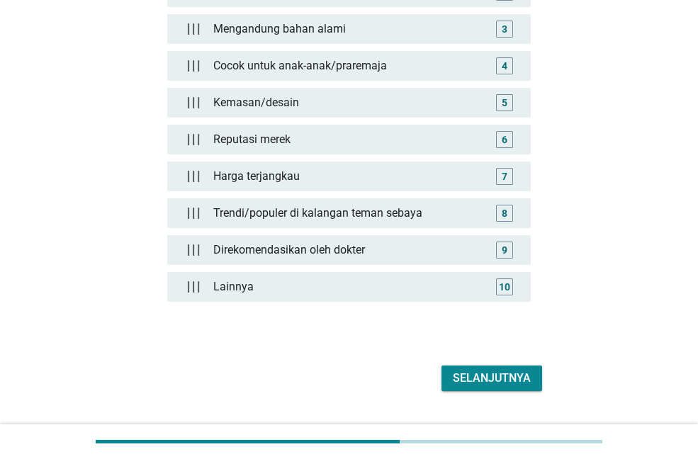
scroll to position [284, 0]
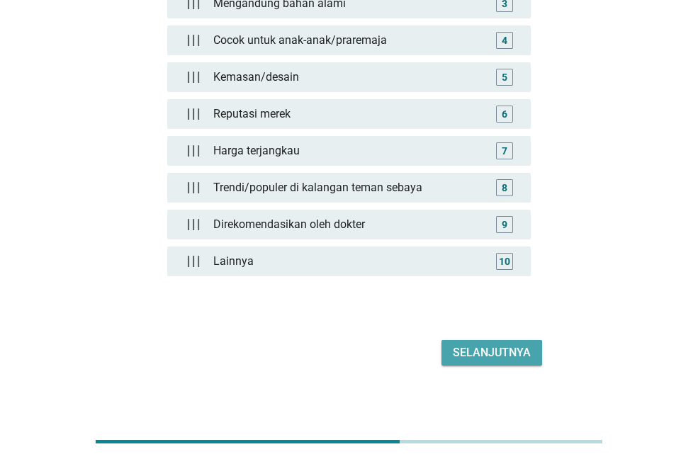
click at [493, 350] on div "Selanjutnya" at bounding box center [492, 353] width 78 height 17
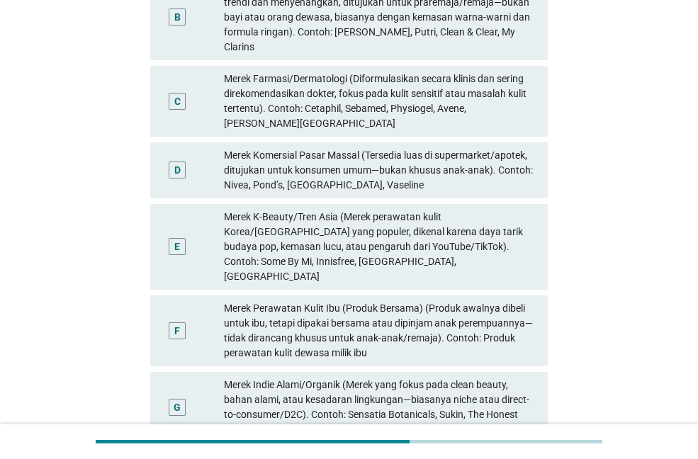
scroll to position [0, 0]
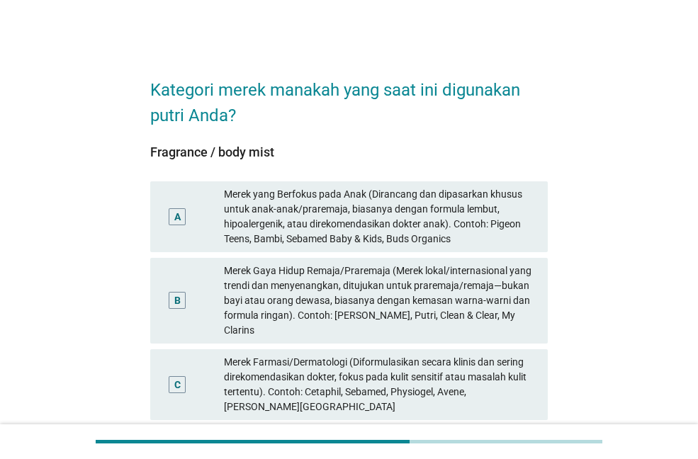
click at [386, 228] on div "Merek yang Berfokus pada Anak (Dirancang dan dipasarkan khusus untuk anak-anak/…" at bounding box center [380, 217] width 313 height 60
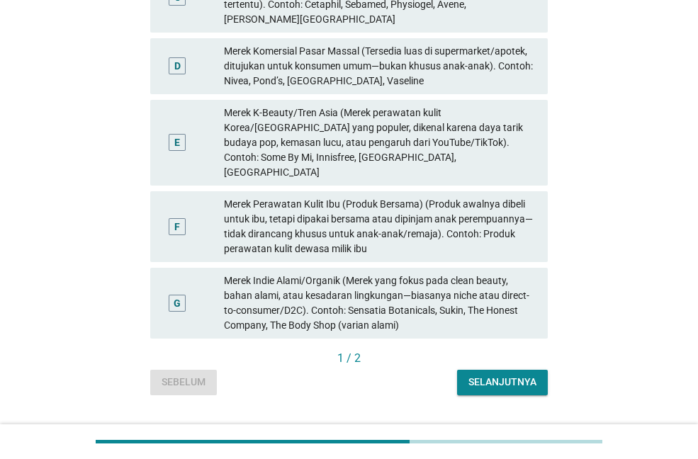
scroll to position [391, 0]
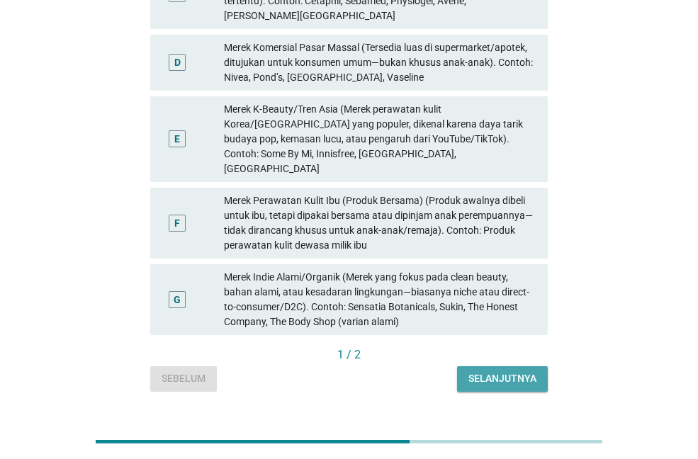
click at [522, 372] on div "Selanjutnya" at bounding box center [503, 379] width 68 height 15
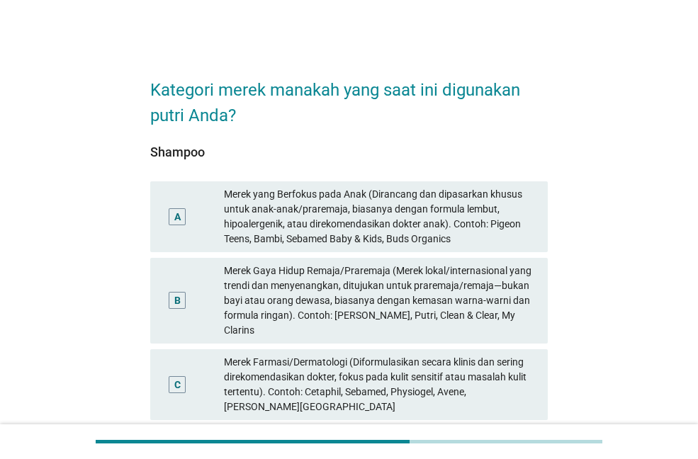
click at [384, 226] on div "Merek yang Berfokus pada Anak (Dirancang dan dipasarkan khusus untuk anak-anak/…" at bounding box center [380, 217] width 313 height 60
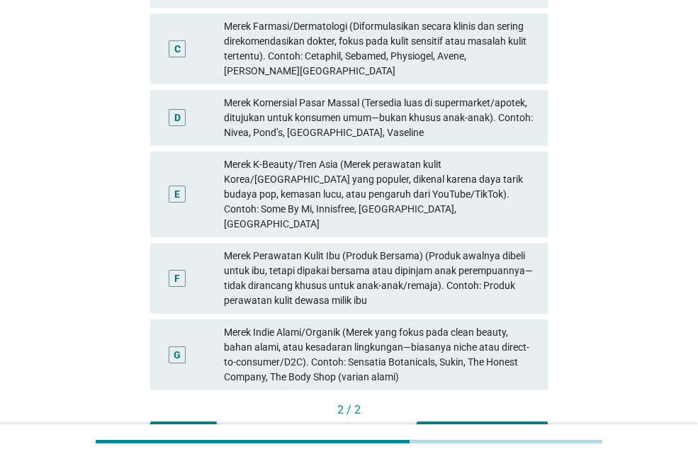
scroll to position [391, 0]
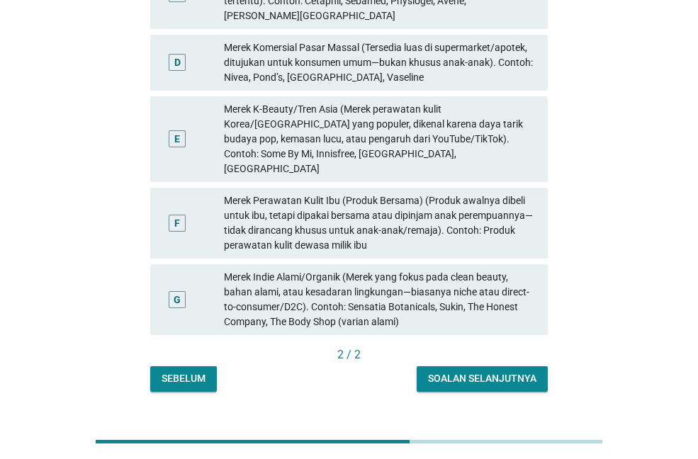
click at [520, 372] on div "Soalan selanjutnya" at bounding box center [482, 379] width 108 height 15
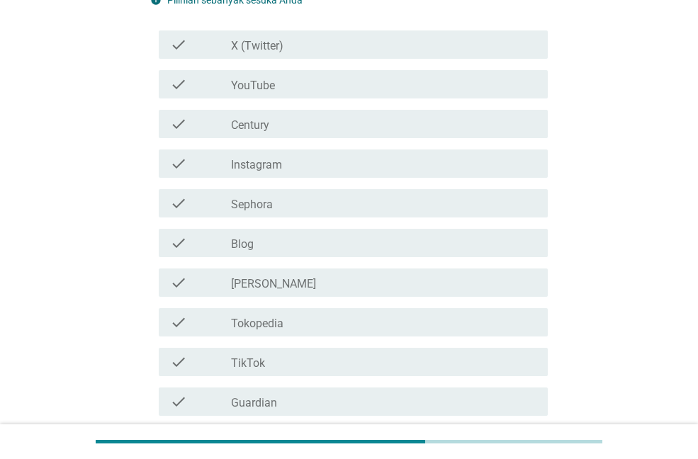
scroll to position [142, 0]
click at [287, 329] on div "check_box_outline_blank Tokopedia" at bounding box center [384, 321] width 306 height 17
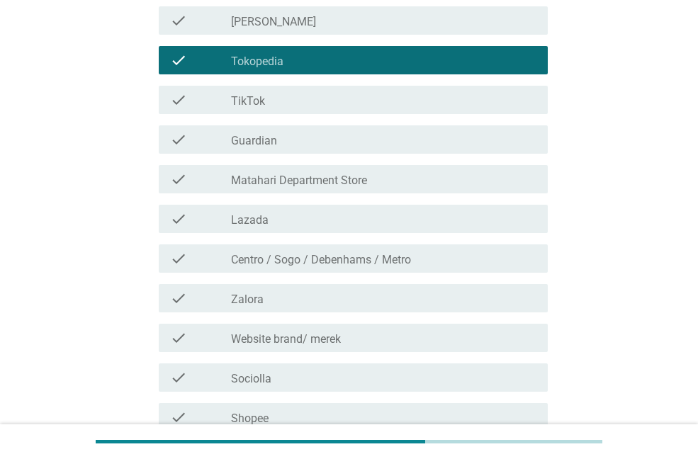
scroll to position [425, 0]
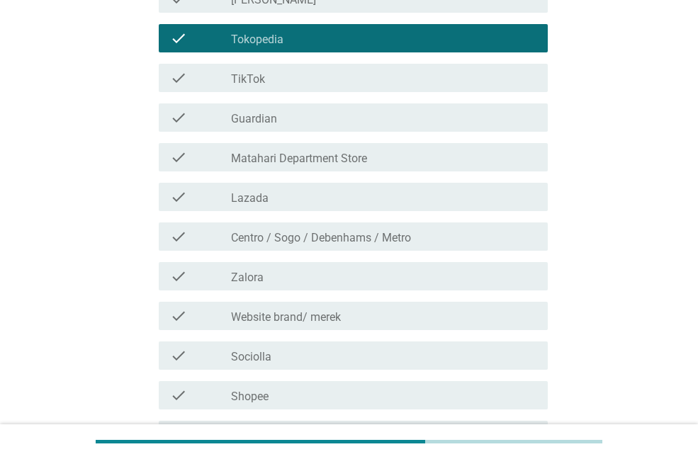
click at [277, 396] on div "check_box_outline_blank Shopee" at bounding box center [384, 395] width 306 height 17
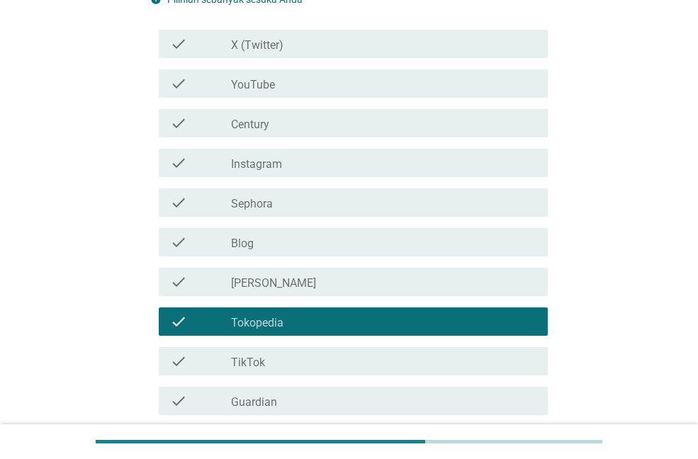
scroll to position [71, 0]
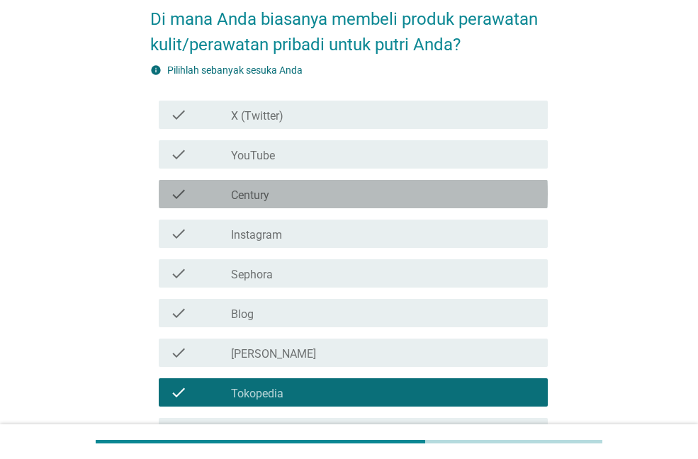
click at [296, 197] on div "check_box_outline_blank Century" at bounding box center [384, 194] width 306 height 17
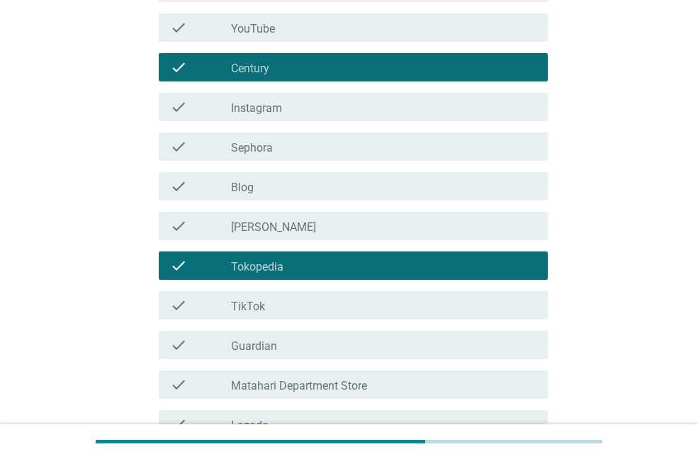
scroll to position [284, 0]
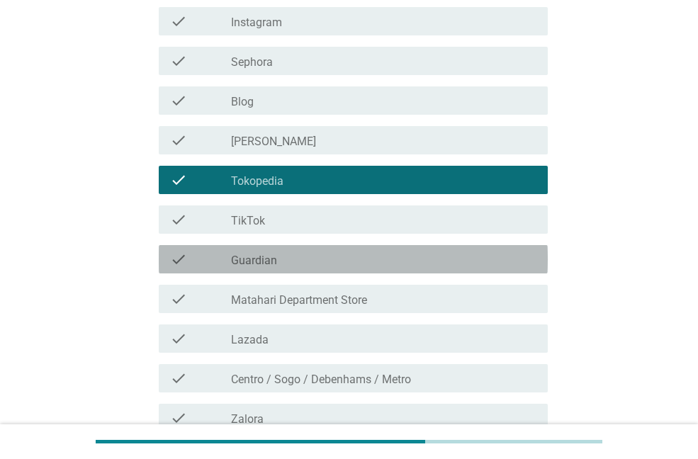
click at [304, 256] on div "check_box_outline_blank Guardian" at bounding box center [384, 259] width 306 height 17
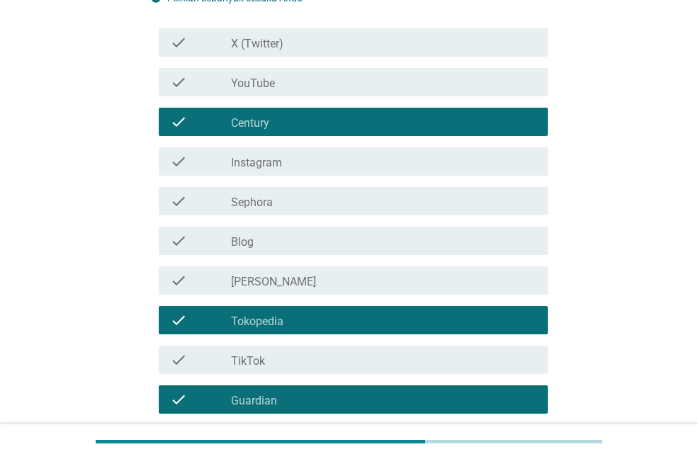
scroll to position [142, 0]
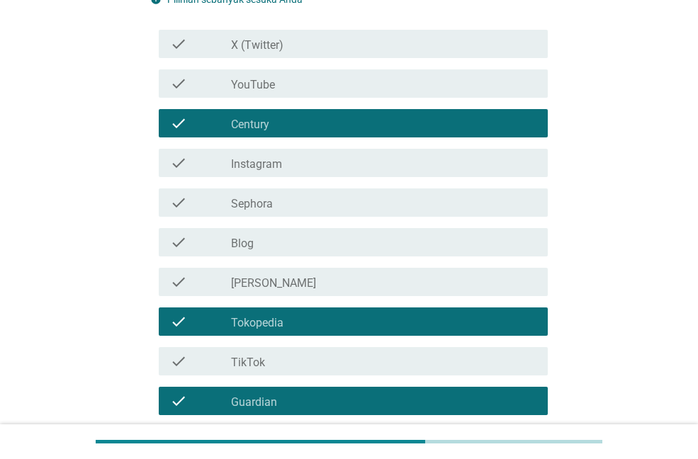
click at [320, 123] on div "check_box_outline_blank Century" at bounding box center [384, 123] width 306 height 17
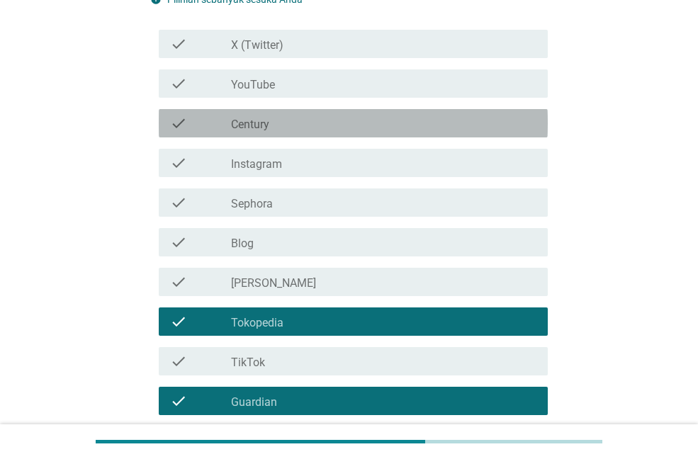
click at [320, 123] on div "check_box_outline_blank Century" at bounding box center [384, 123] width 306 height 17
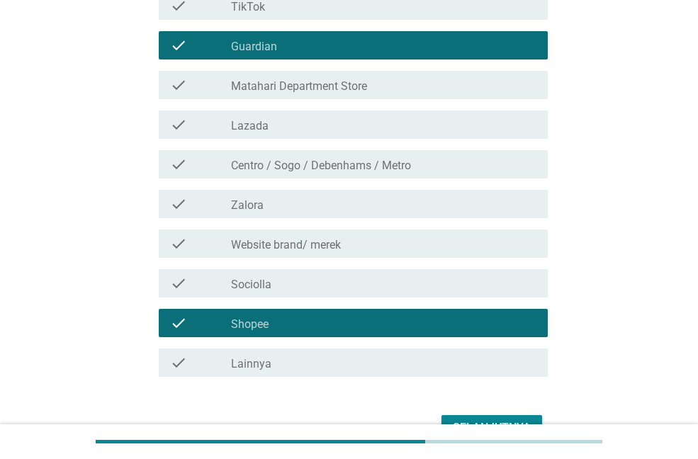
scroll to position [567, 0]
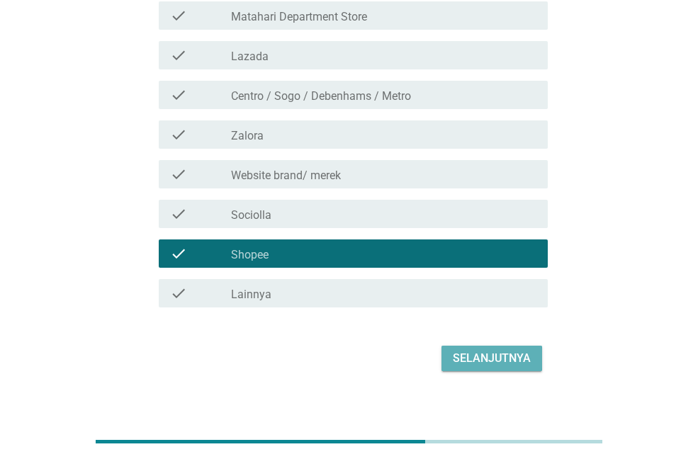
click at [491, 360] on div "Selanjutnya" at bounding box center [492, 358] width 78 height 17
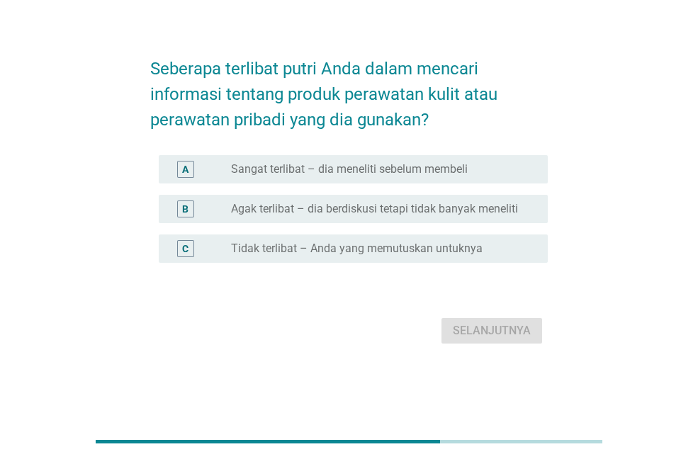
scroll to position [0, 0]
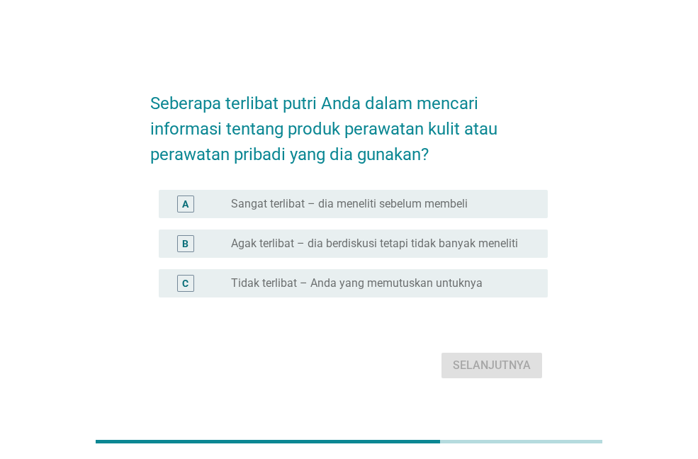
click at [420, 204] on label "Sangat terlibat – dia meneliti sebelum membeli" at bounding box center [349, 204] width 237 height 14
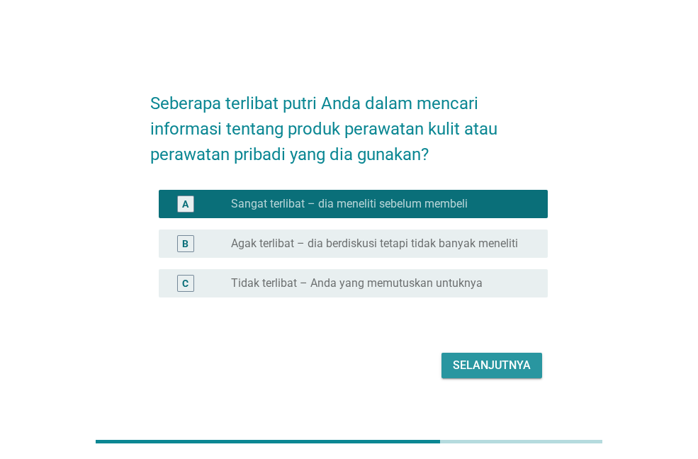
click at [467, 367] on div "Selanjutnya" at bounding box center [492, 365] width 78 height 17
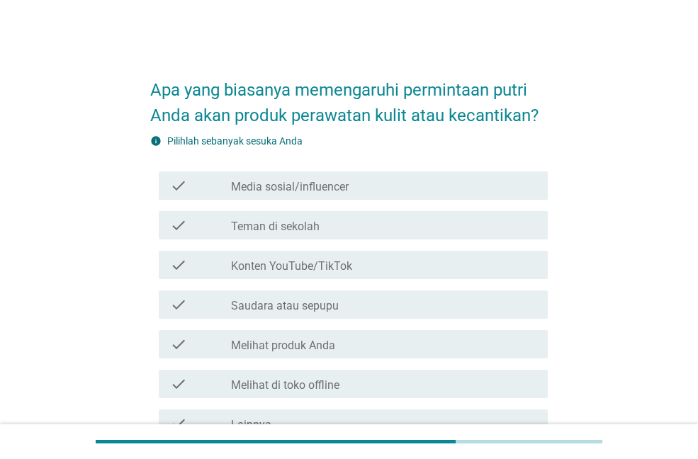
click at [368, 269] on div "check_box_outline_blank Konten YouTube/TikTok" at bounding box center [384, 265] width 306 height 17
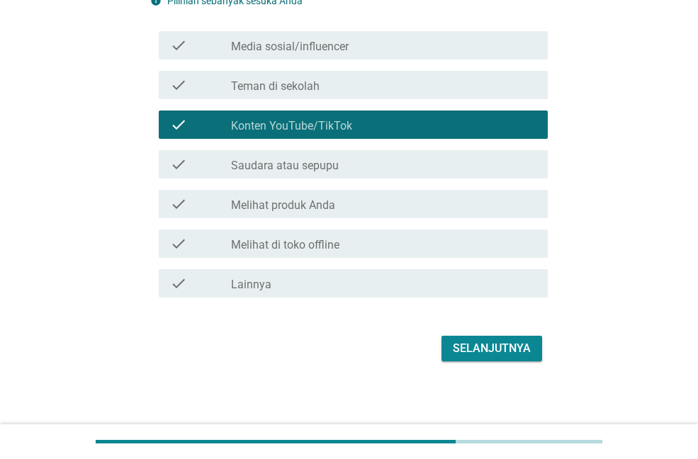
scroll to position [142, 0]
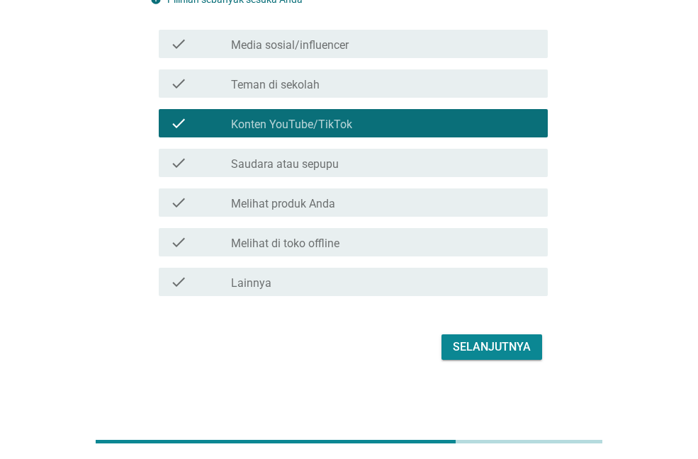
click at [377, 242] on div "check_box_outline_blank Melihat di toko offline" at bounding box center [384, 242] width 306 height 17
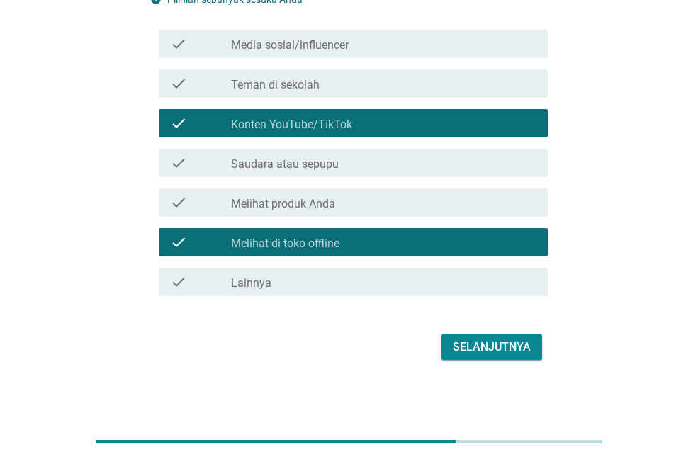
click at [386, 206] on div "check_box_outline_blank Melihat produk Anda" at bounding box center [384, 202] width 306 height 17
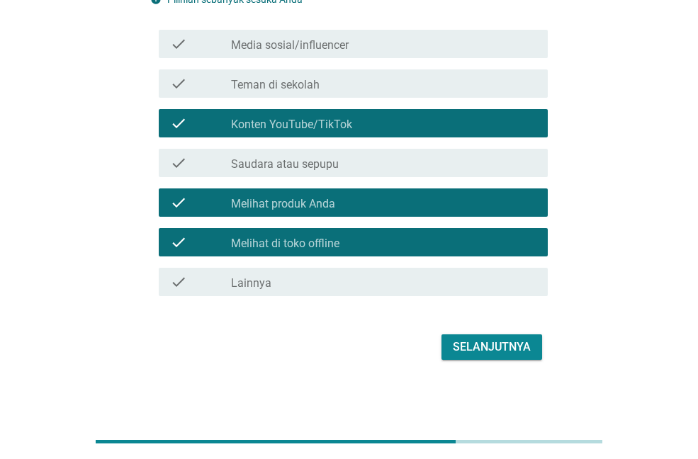
click at [479, 354] on div "Selanjutnya" at bounding box center [492, 347] width 78 height 17
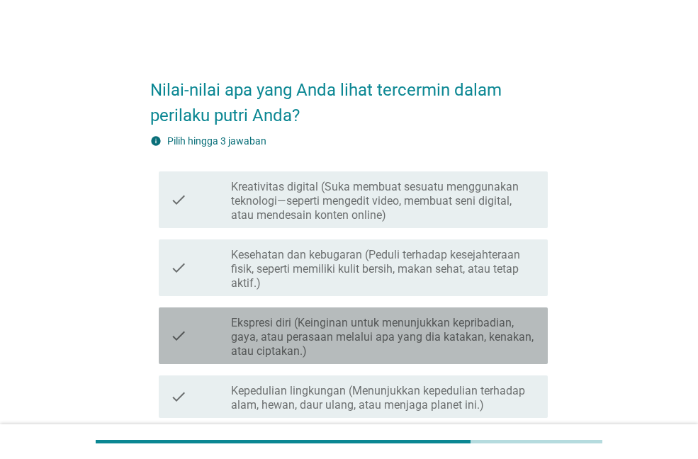
click at [445, 347] on label "Ekspresi diri (Keinginan untuk menunjukkan kepribadian, gaya, atau perasaan mel…" at bounding box center [384, 337] width 306 height 43
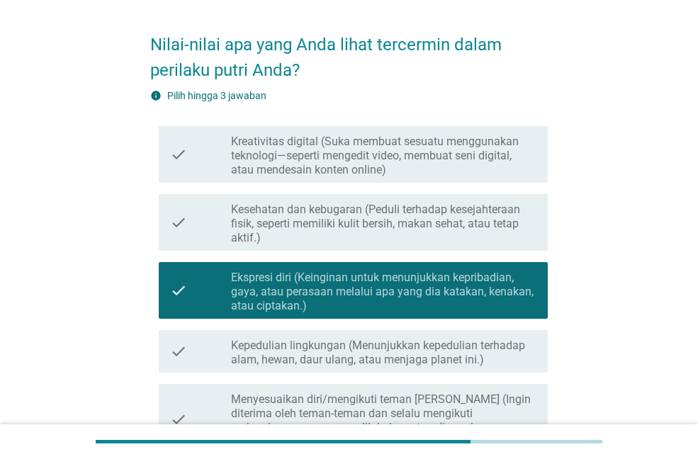
scroll to position [71, 0]
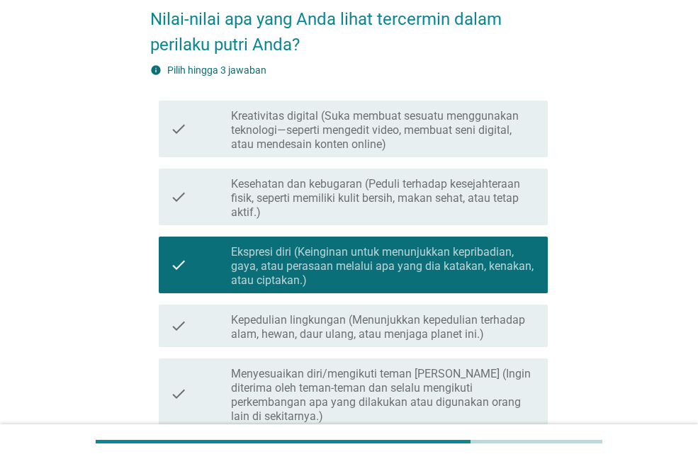
click at [392, 196] on label "Kesehatan dan kebugaran (Peduli terhadap kesejahteraan fisik, seperti memiliki …" at bounding box center [384, 198] width 306 height 43
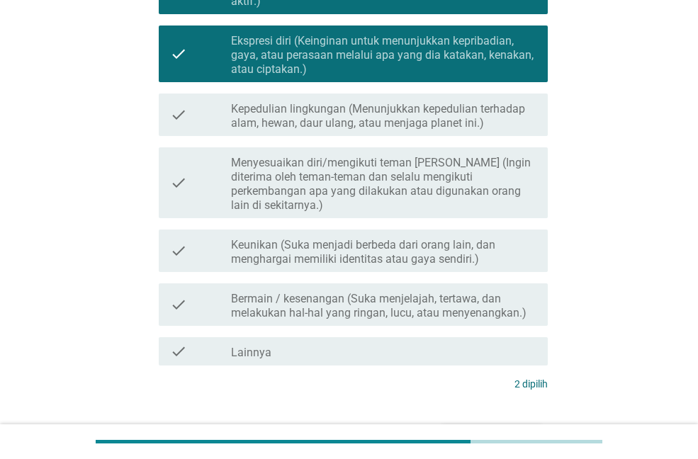
scroll to position [284, 0]
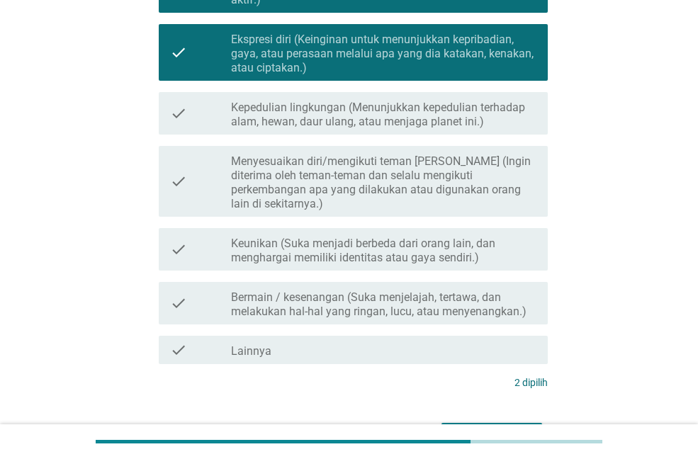
click at [465, 252] on div "check check_box_outline_blank Keunikan (Suka menjadi berbeda dari orang lain, d…" at bounding box center [353, 249] width 389 height 43
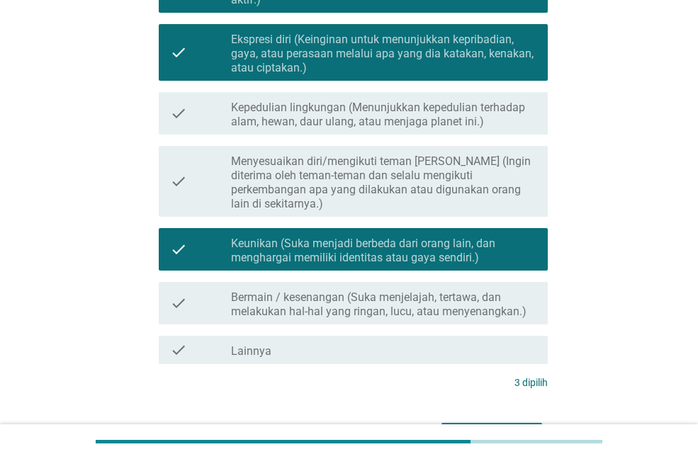
click at [467, 293] on label "Bermain / kesenangan (Suka menjelajah, tertawa, dan melakukan hal-hal yang ring…" at bounding box center [384, 305] width 306 height 28
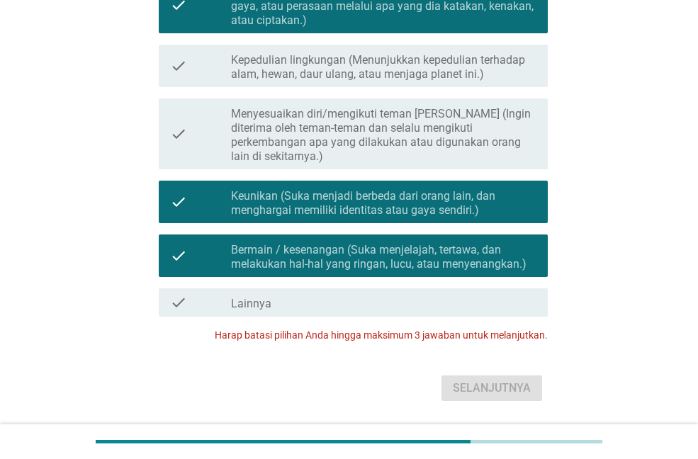
scroll to position [355, 0]
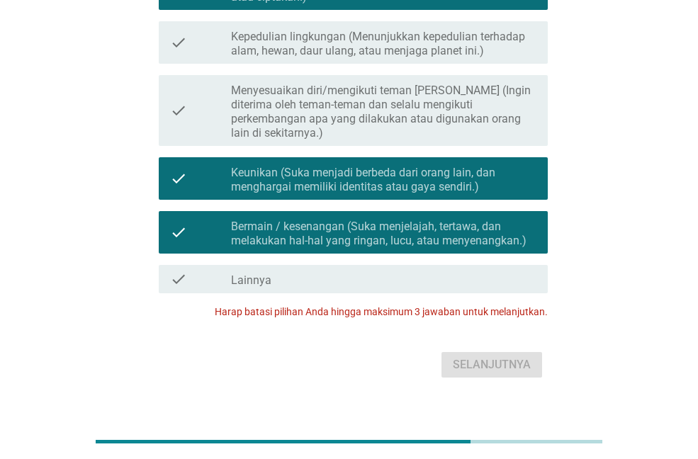
click at [415, 220] on label "Bermain / kesenangan (Suka menjelajah, tertawa, dan melakukan hal-hal yang ring…" at bounding box center [384, 234] width 306 height 28
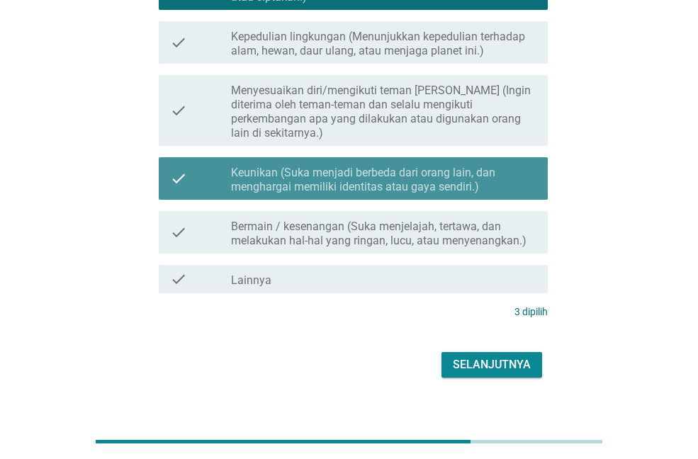
click at [436, 172] on label "Keunikan (Suka menjadi berbeda dari orang lain, dan menghargai memiliki identit…" at bounding box center [384, 180] width 306 height 28
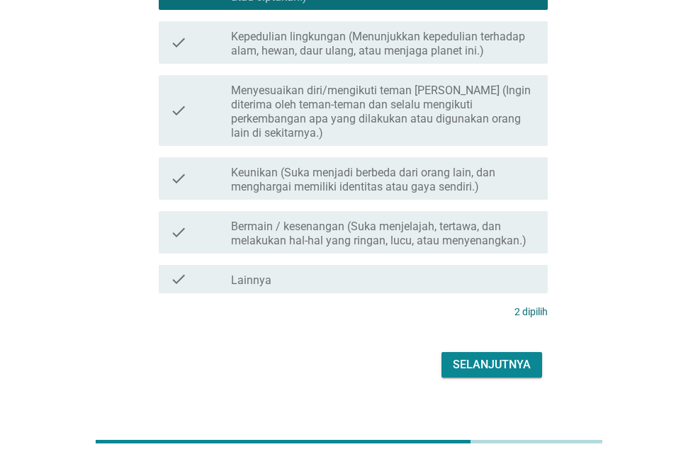
click at [434, 223] on label "Bermain / kesenangan (Suka menjelajah, tertawa, dan melakukan hal-hal yang ring…" at bounding box center [384, 234] width 306 height 28
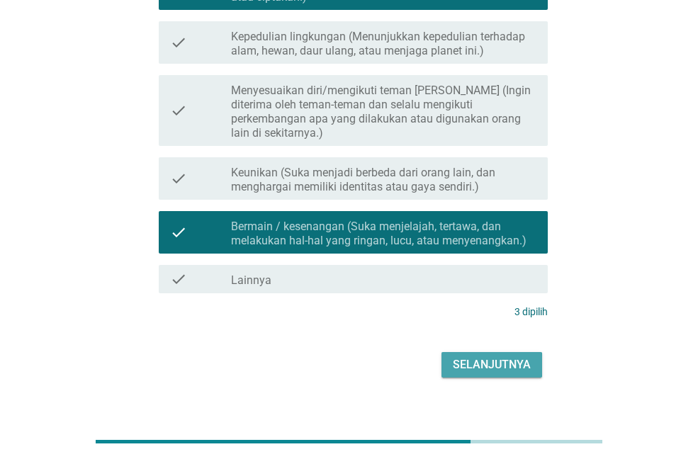
click at [514, 357] on div "Selanjutnya" at bounding box center [492, 365] width 78 height 17
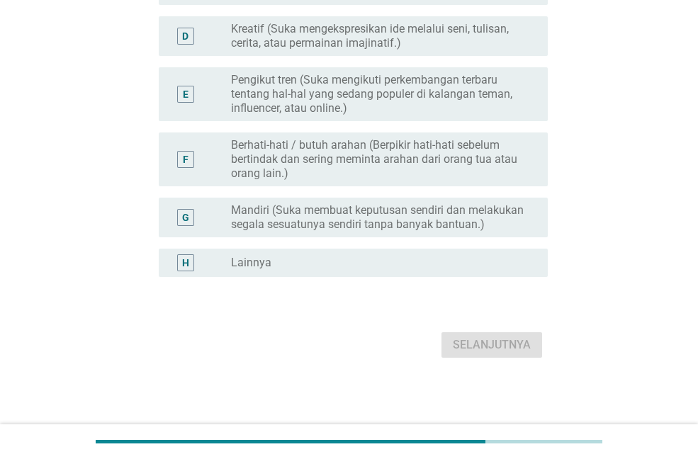
scroll to position [0, 0]
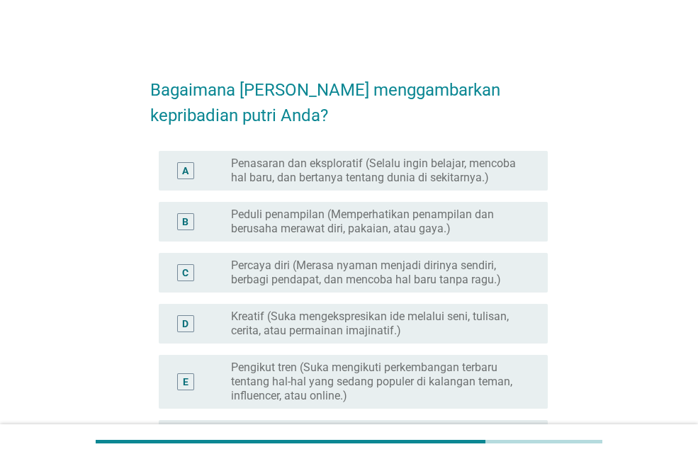
click at [486, 285] on label "Percaya diri (Merasa nyaman menjadi dirinya sendiri, berbagi pendapat, dan menc…" at bounding box center [378, 273] width 294 height 28
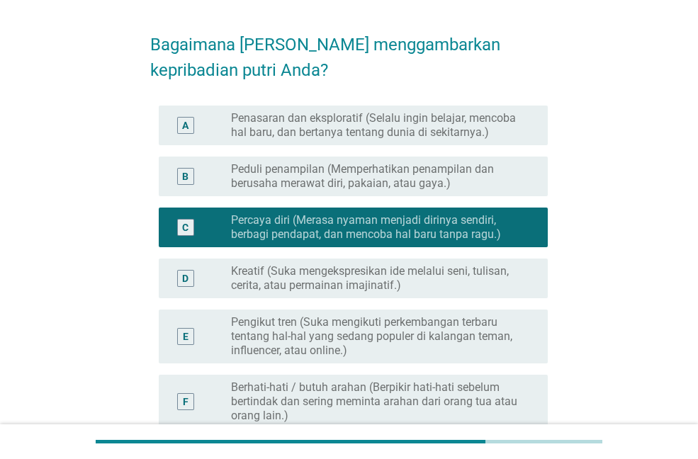
scroll to position [71, 0]
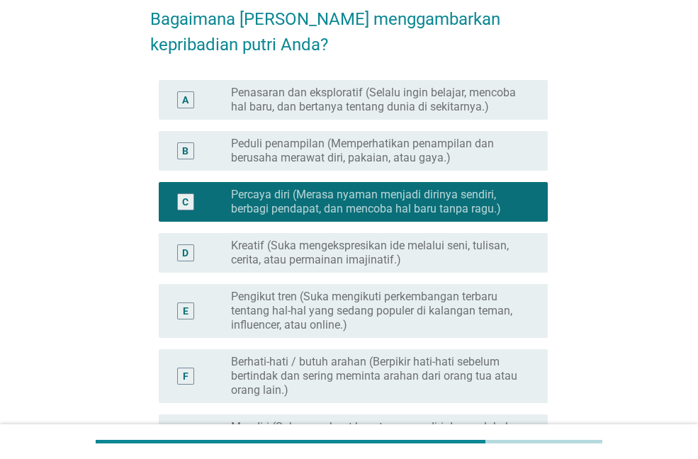
click at [434, 262] on label "Kreatif (Suka mengekspresikan ide melalui seni, tulisan, cerita, atau permainan…" at bounding box center [378, 253] width 294 height 28
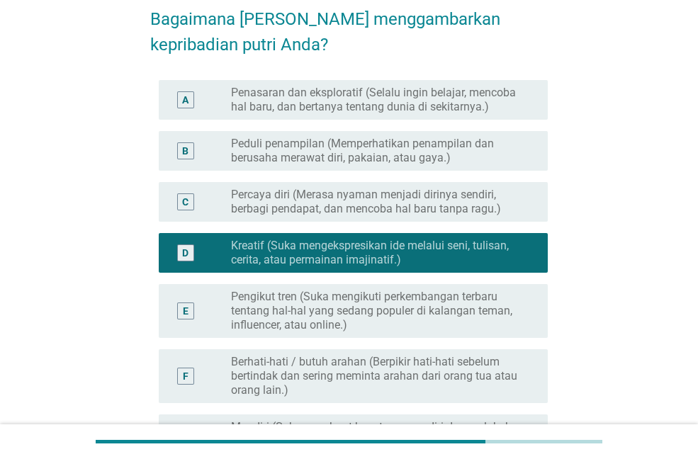
click at [448, 202] on label "Percaya diri (Merasa nyaman menjadi dirinya sendiri, berbagi pendapat, dan menc…" at bounding box center [378, 202] width 294 height 28
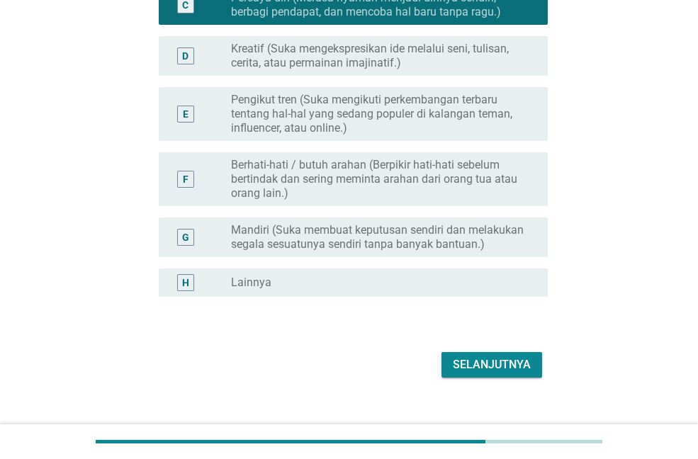
scroll to position [288, 0]
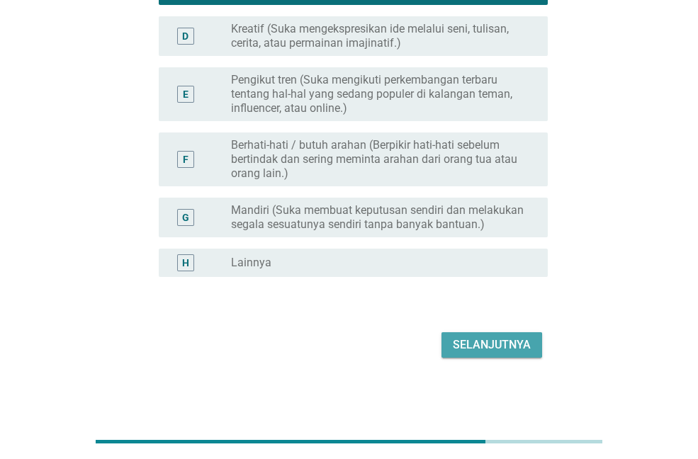
click at [493, 341] on div "Selanjutnya" at bounding box center [492, 345] width 78 height 17
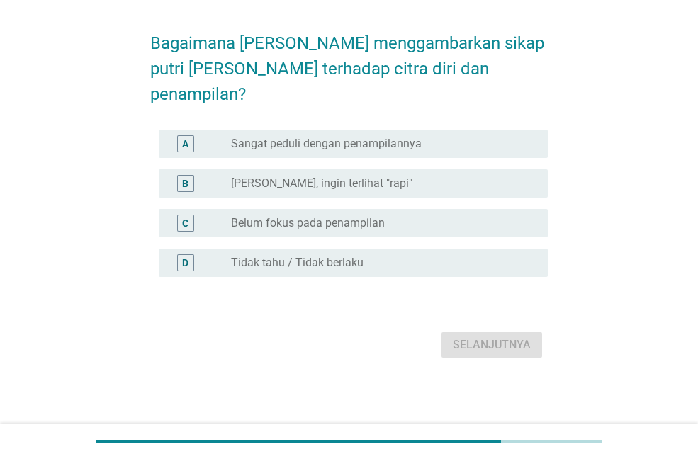
scroll to position [0, 0]
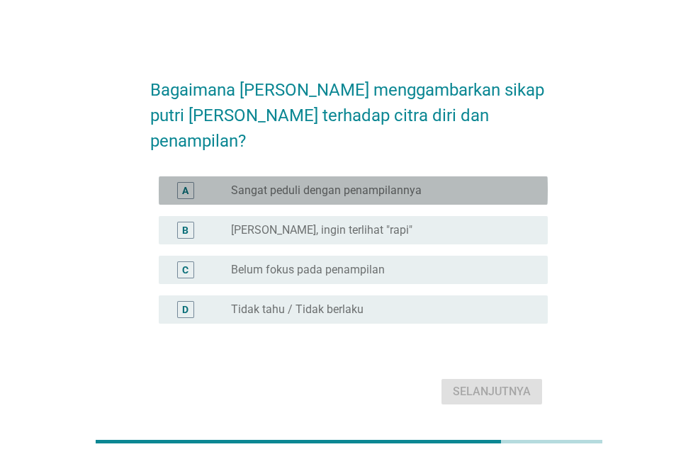
click at [425, 182] on div "radio_button_unchecked Sangat peduli dengan penampilannya" at bounding box center [384, 190] width 306 height 17
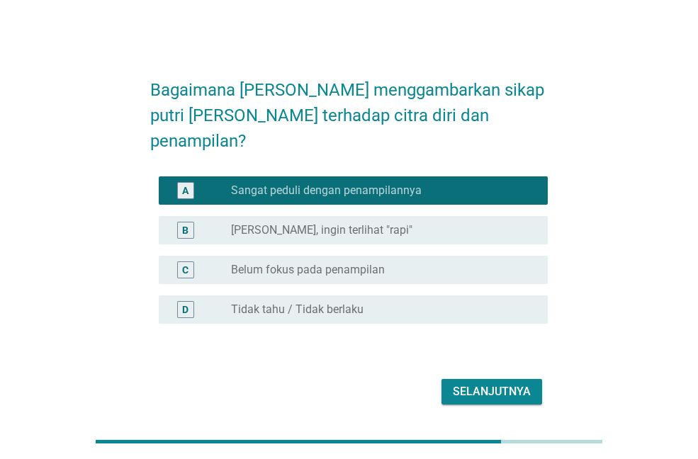
click at [495, 384] on div "Selanjutnya" at bounding box center [492, 392] width 78 height 17
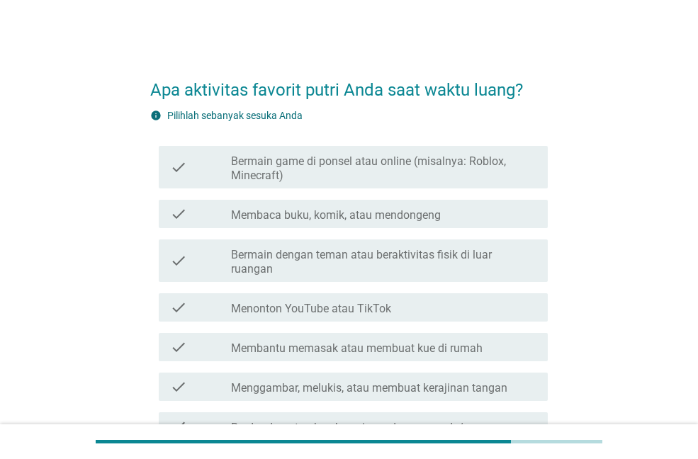
click at [425, 169] on label "Bermain game di ponsel atau online (misalnya: Roblox, Minecraft)" at bounding box center [384, 169] width 306 height 28
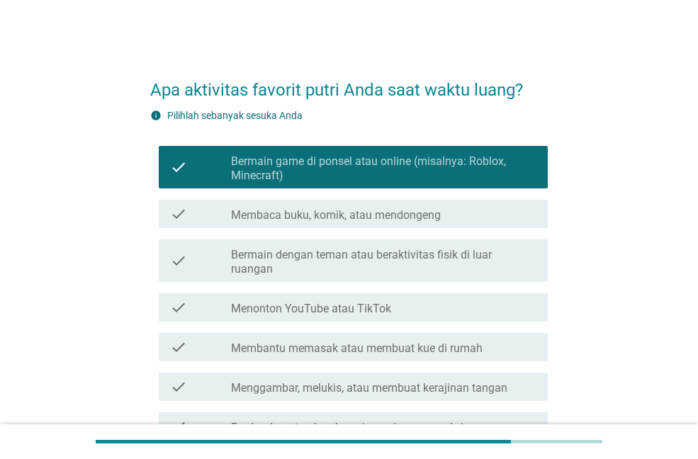
click at [516, 259] on label "Bermain dengan teman atau beraktivitas fisik di luar ruangan" at bounding box center [384, 262] width 306 height 28
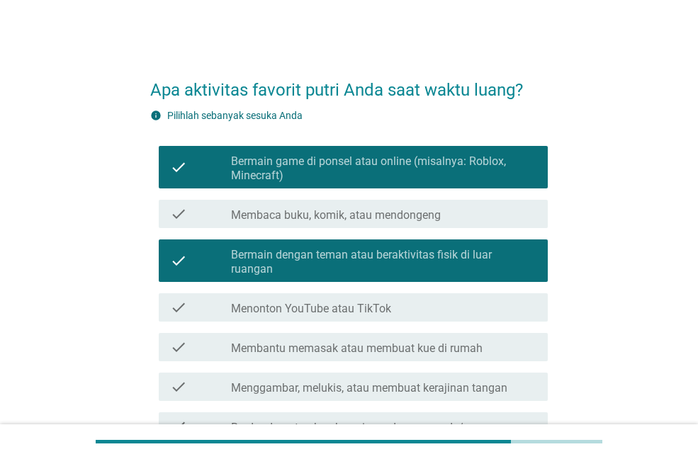
click at [462, 299] on div "check_box_outline_blank Menonton YouTube atau TikTok" at bounding box center [384, 307] width 306 height 17
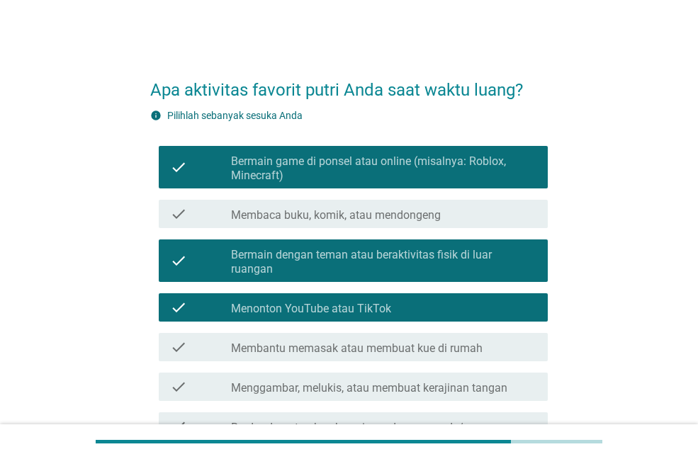
click at [468, 342] on label "Membantu memasak atau membuat kue di rumah" at bounding box center [357, 349] width 252 height 14
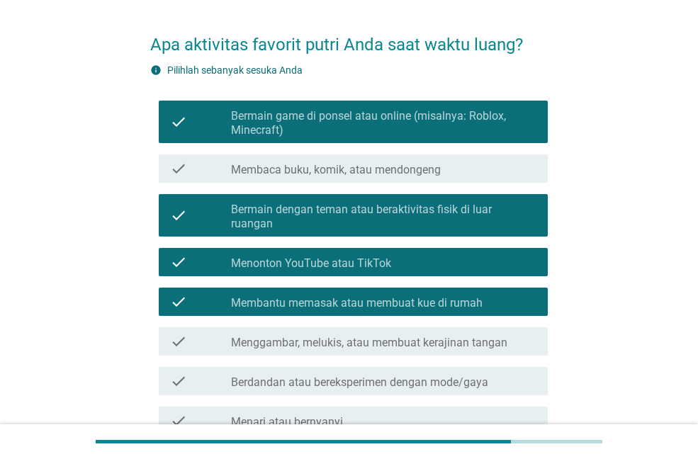
scroll to position [71, 0]
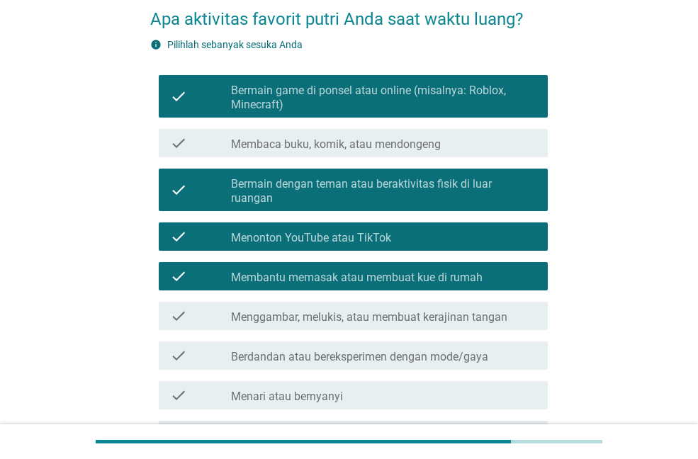
click at [488, 311] on label "Menggambar, melukis, atau membuat kerajinan tangan" at bounding box center [369, 318] width 277 height 14
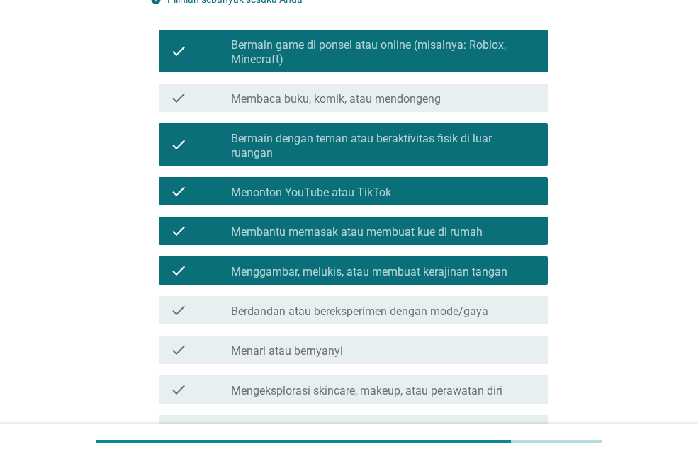
scroll to position [142, 0]
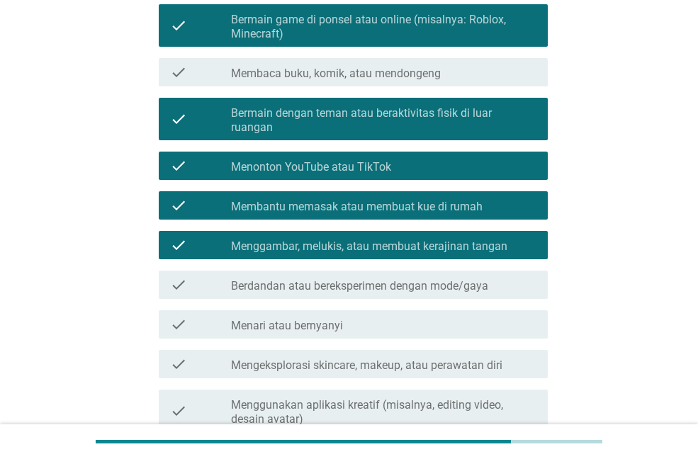
click at [366, 316] on div "check_box_outline_blank Menari atau bernyanyi" at bounding box center [384, 324] width 306 height 17
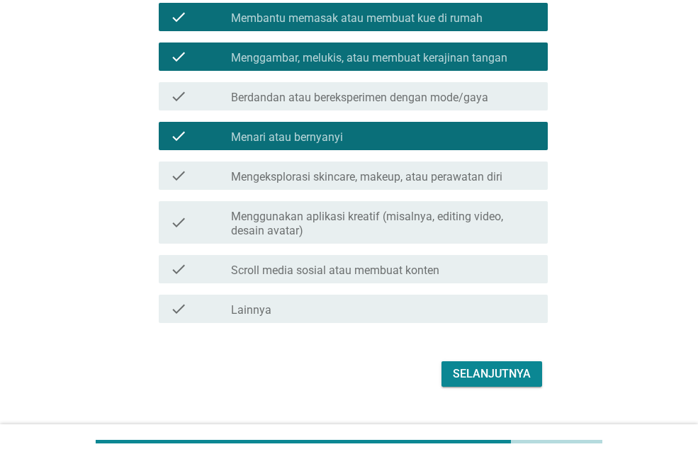
scroll to position [345, 0]
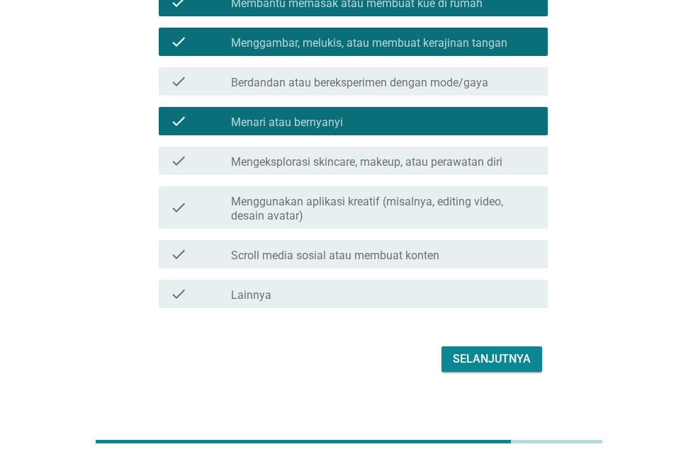
click at [501, 351] on div "Selanjutnya" at bounding box center [492, 359] width 78 height 17
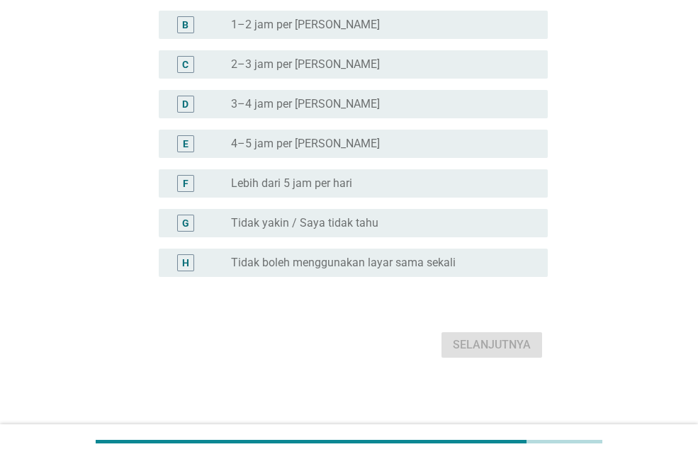
scroll to position [0, 0]
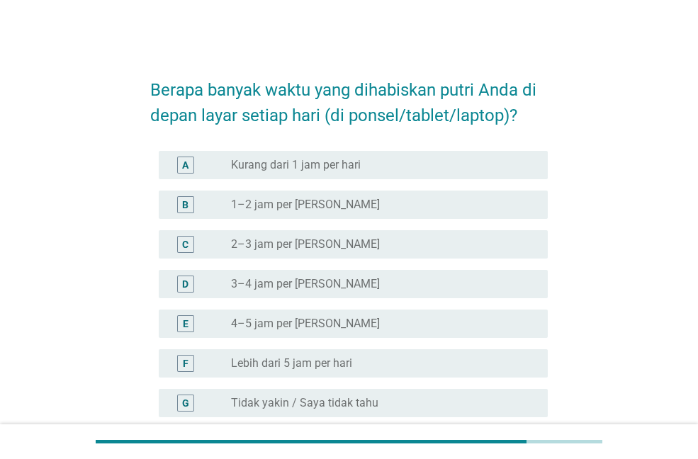
click at [353, 198] on div "radio_button_unchecked 1–2 jam per hari" at bounding box center [378, 205] width 294 height 14
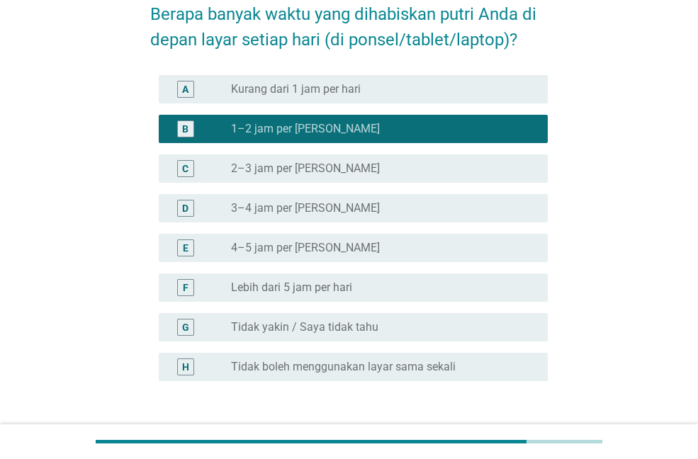
scroll to position [142, 0]
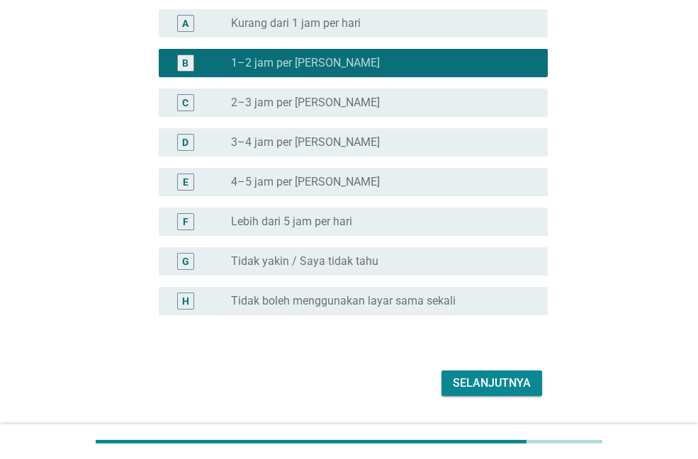
click at [356, 105] on div "radio_button_unchecked 2–3 jam per hari" at bounding box center [378, 103] width 294 height 14
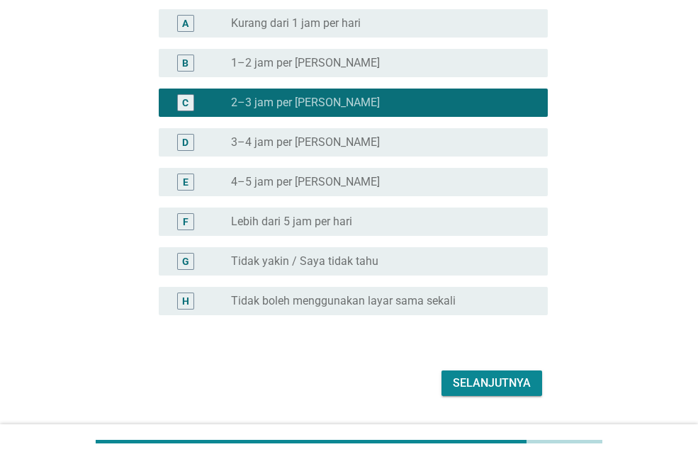
click at [456, 390] on div "Selanjutnya" at bounding box center [492, 383] width 78 height 17
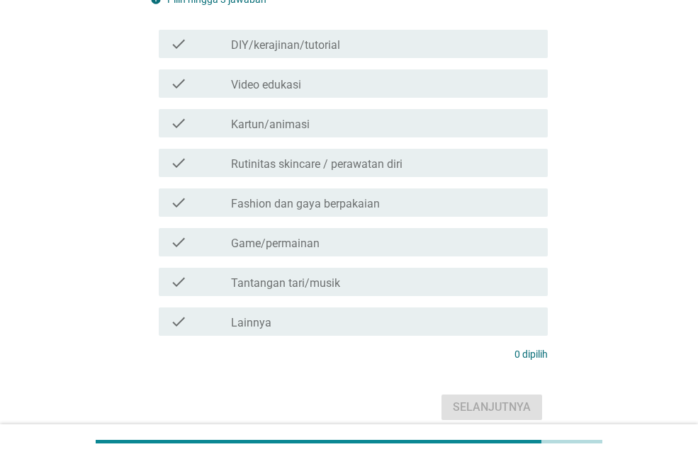
scroll to position [0, 0]
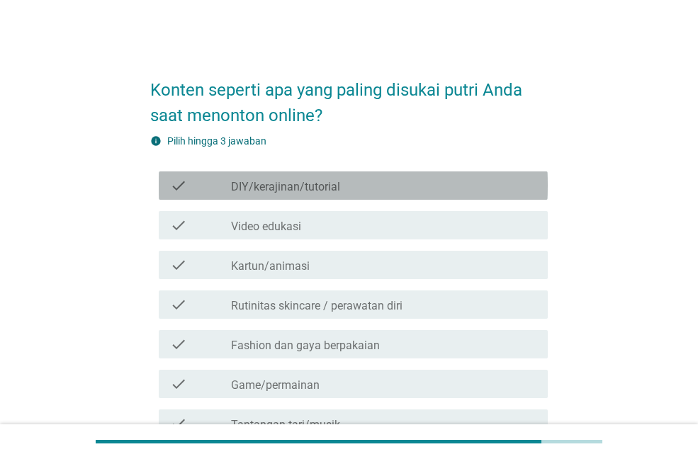
click at [355, 179] on div "check_box_outline_blank DIY/kerajinan/tutorial" at bounding box center [384, 185] width 306 height 17
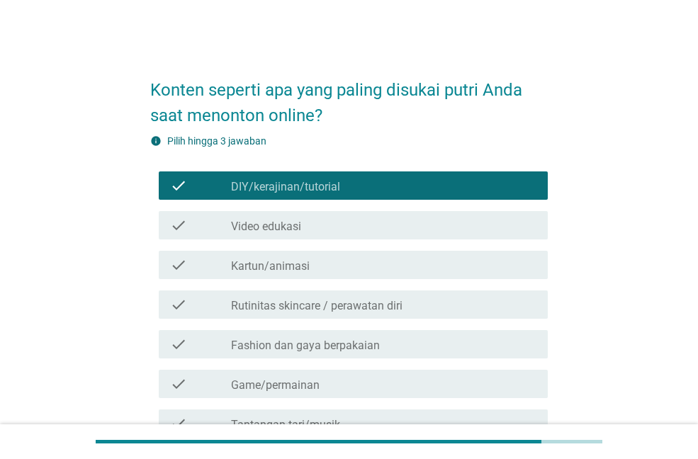
click at [360, 230] on div "check_box_outline_blank Video edukasi" at bounding box center [384, 225] width 306 height 17
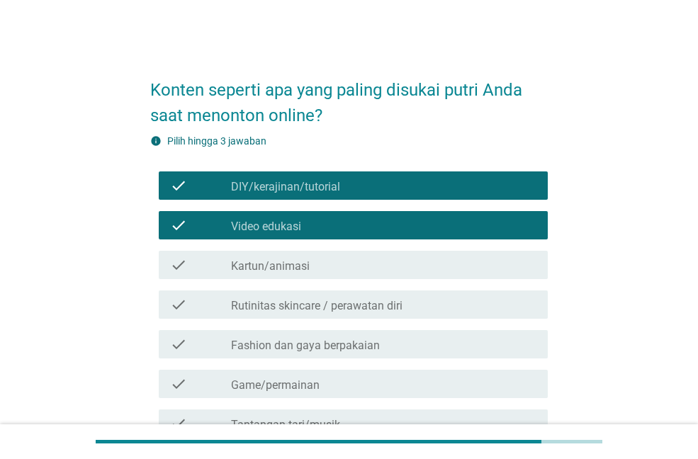
click at [344, 262] on div "check_box_outline_blank Kartun/animasi" at bounding box center [384, 265] width 306 height 17
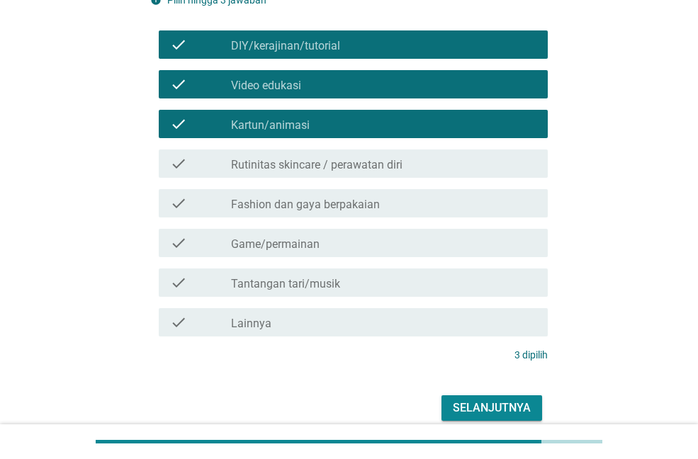
scroll to position [142, 0]
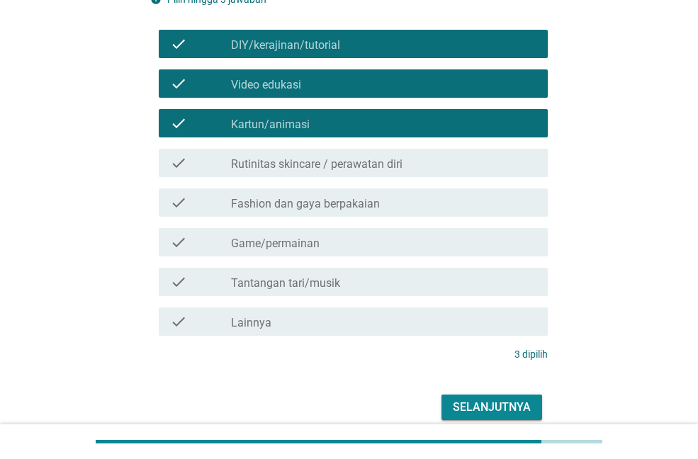
click at [361, 244] on div "check_box_outline_blank Game/permainan" at bounding box center [384, 242] width 306 height 17
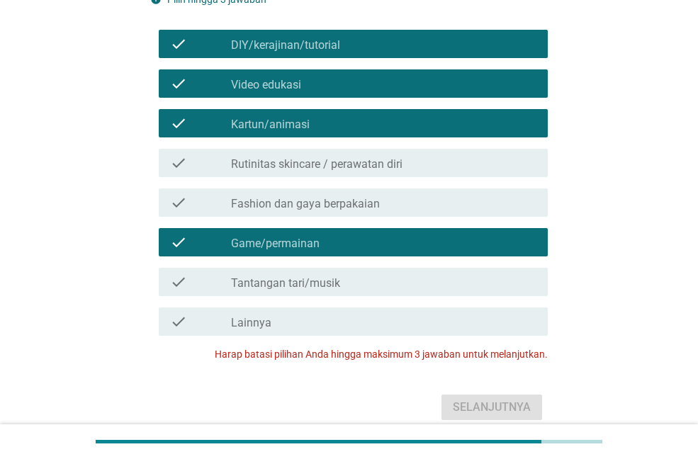
click at [379, 275] on div "check_box_outline_blank Tantangan tari/musik" at bounding box center [384, 282] width 306 height 17
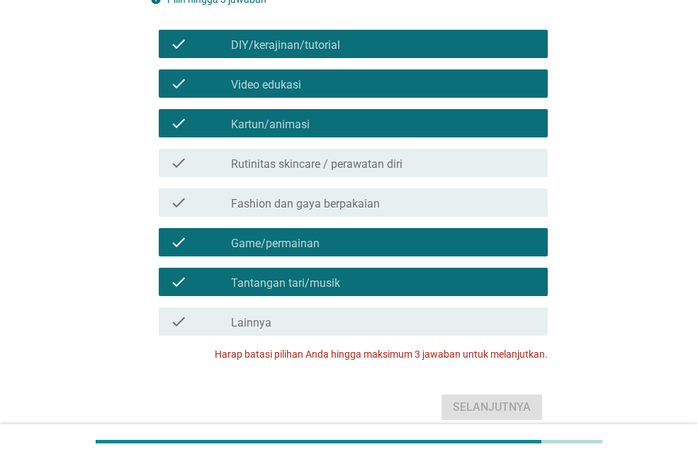
click at [387, 251] on div "check check_box_outline_blank Game/permainan" at bounding box center [353, 242] width 389 height 28
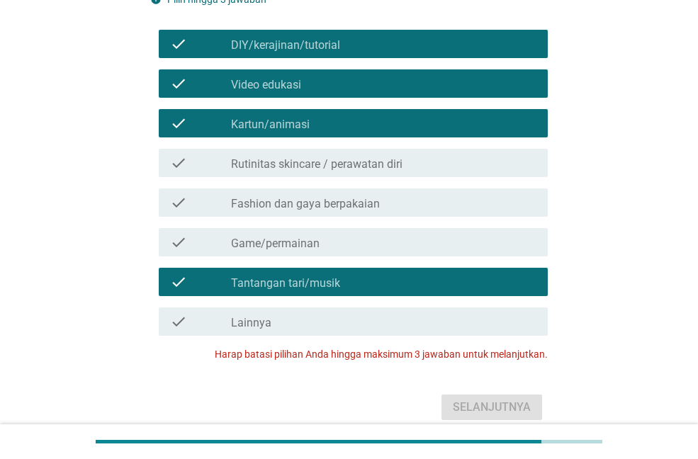
click at [384, 286] on div "check_box_outline_blank Tantangan tari/musik" at bounding box center [384, 282] width 306 height 17
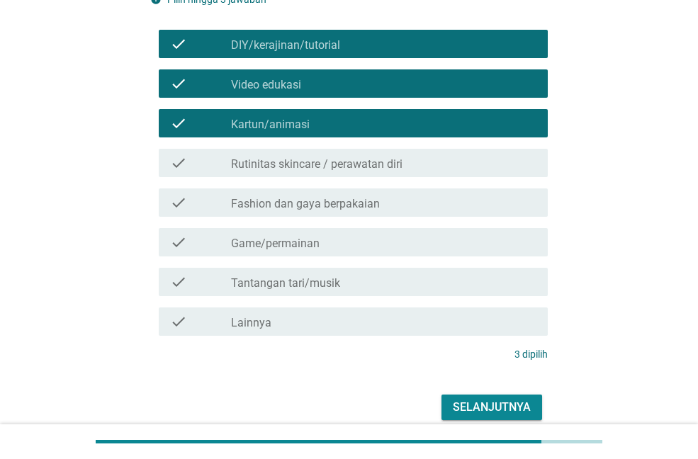
click at [480, 401] on div "Selanjutnya" at bounding box center [492, 407] width 78 height 17
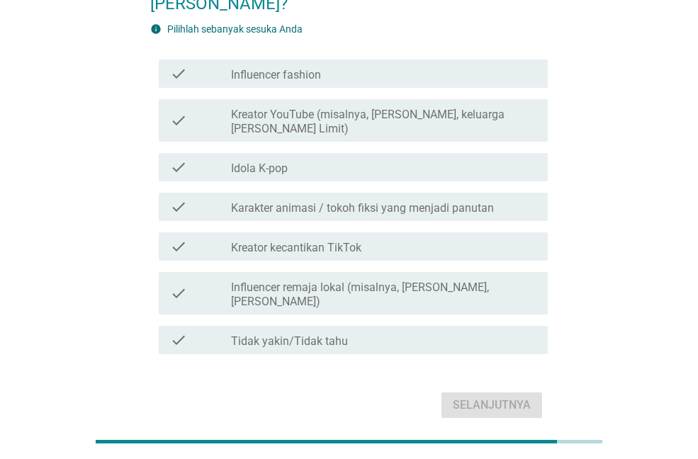
scroll to position [113, 0]
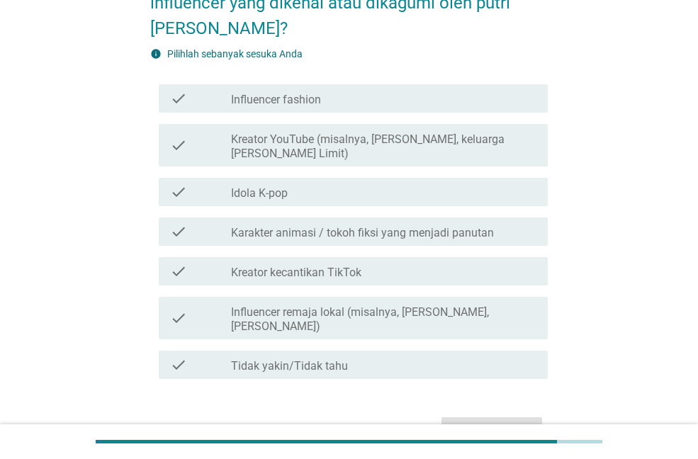
click at [403, 150] on label "Kreator YouTube (misalnya, [PERSON_NAME], keluarga [PERSON_NAME] Limit)" at bounding box center [384, 147] width 306 height 28
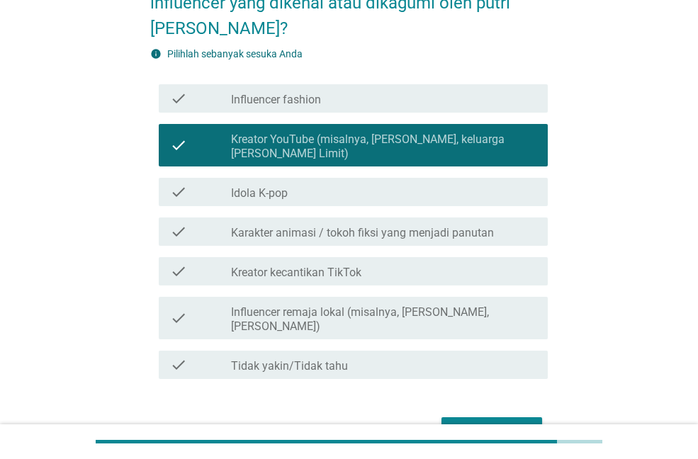
click at [381, 238] on label "Karakter animasi / tokoh fiksi yang menjadi panutan" at bounding box center [362, 233] width 263 height 14
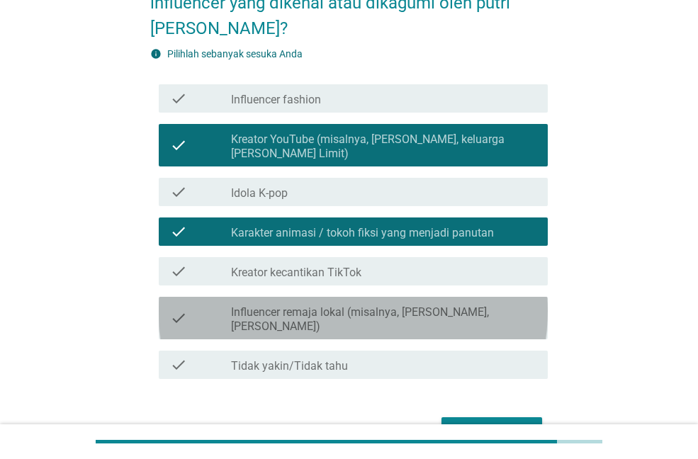
drag, startPoint x: 410, startPoint y: 306, endPoint x: 422, endPoint y: 309, distance: 12.4
click at [412, 306] on label "Influencer remaja lokal (misalnya, [PERSON_NAME], [PERSON_NAME])" at bounding box center [384, 320] width 306 height 28
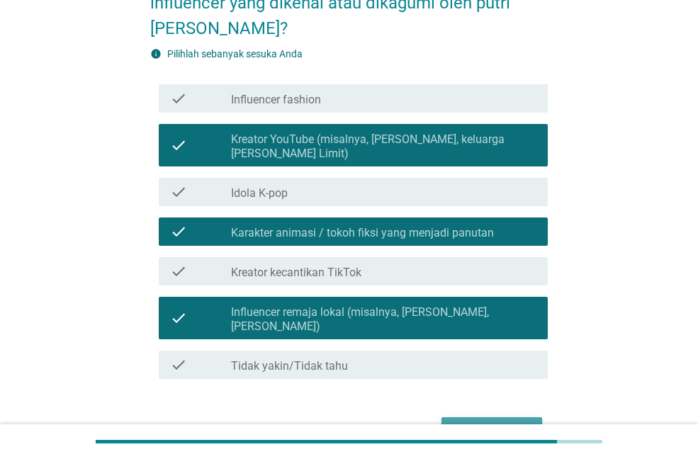
click at [504, 422] on div "Selanjutnya" at bounding box center [492, 430] width 78 height 17
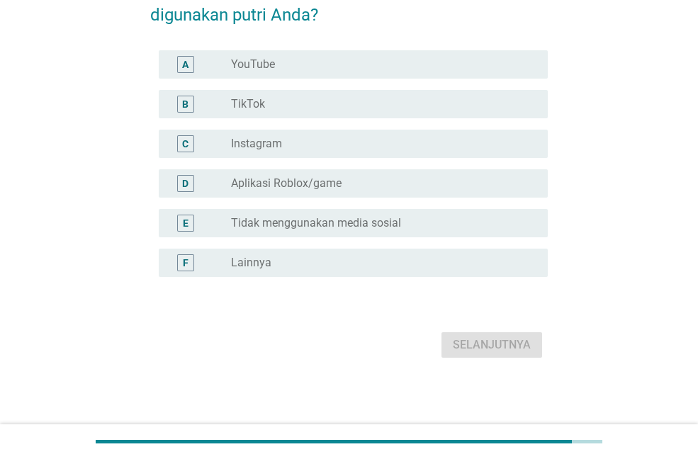
scroll to position [0, 0]
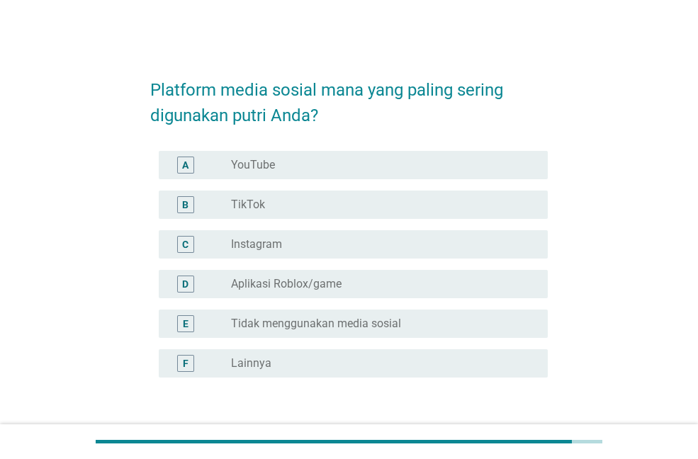
click at [308, 153] on div "A radio_button_unchecked YouTube" at bounding box center [353, 165] width 389 height 28
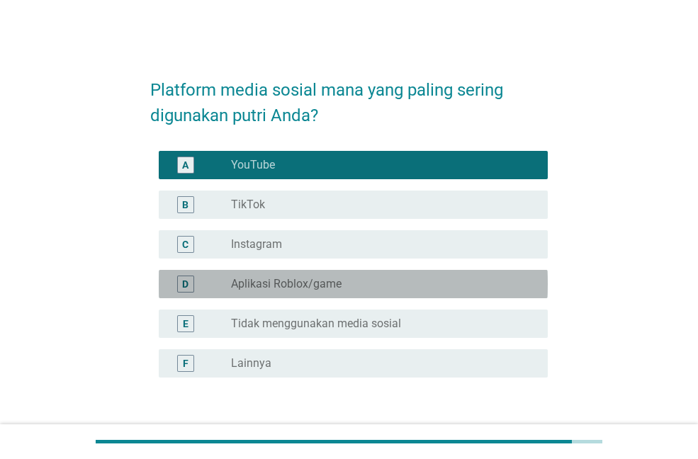
click at [396, 272] on div "D radio_button_unchecked Aplikasi Roblox/game" at bounding box center [353, 284] width 389 height 28
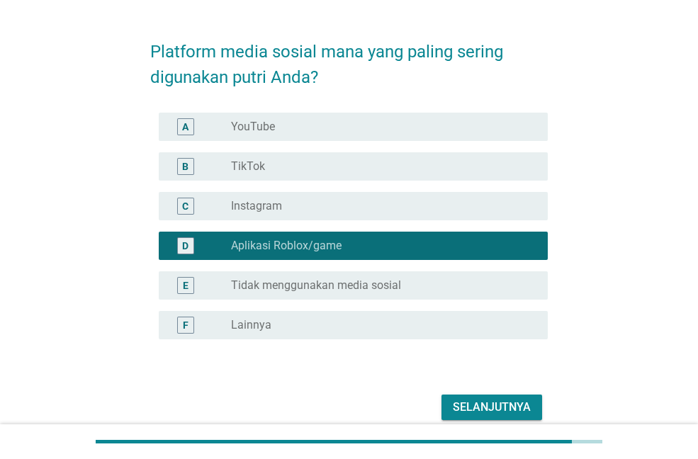
scroll to position [71, 0]
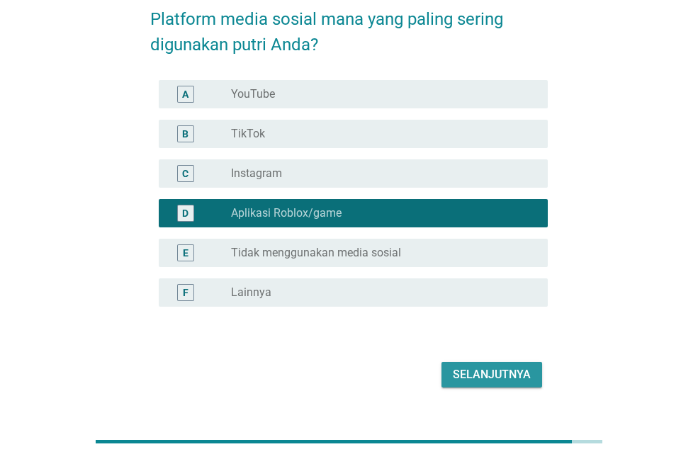
click at [498, 378] on div "Selanjutnya" at bounding box center [492, 375] width 78 height 17
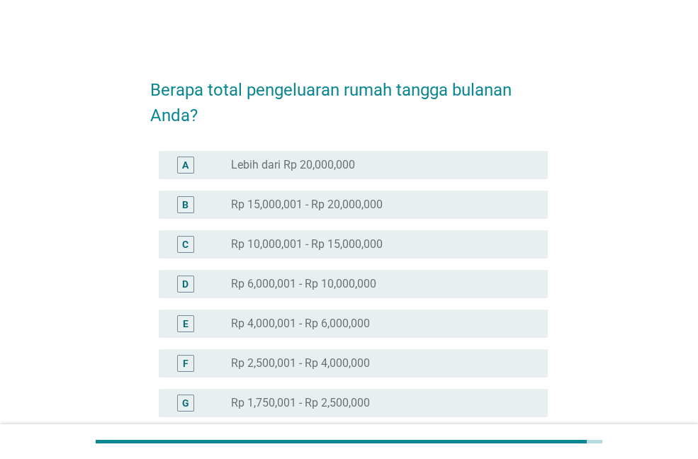
click at [351, 364] on label "Rp 2,500,001 - Rp 4,000,000" at bounding box center [300, 364] width 139 height 14
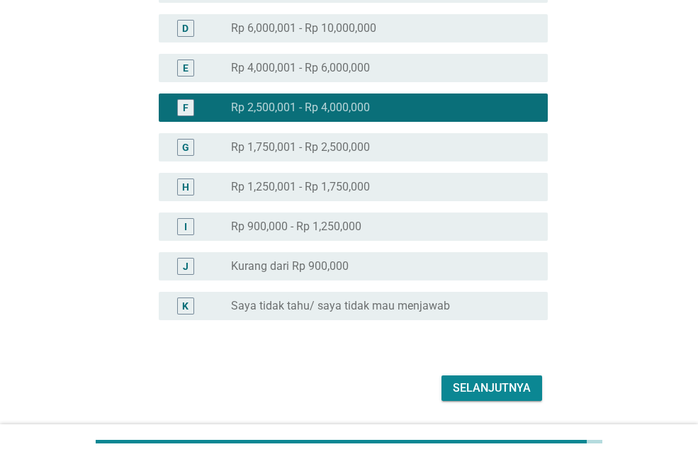
scroll to position [299, 0]
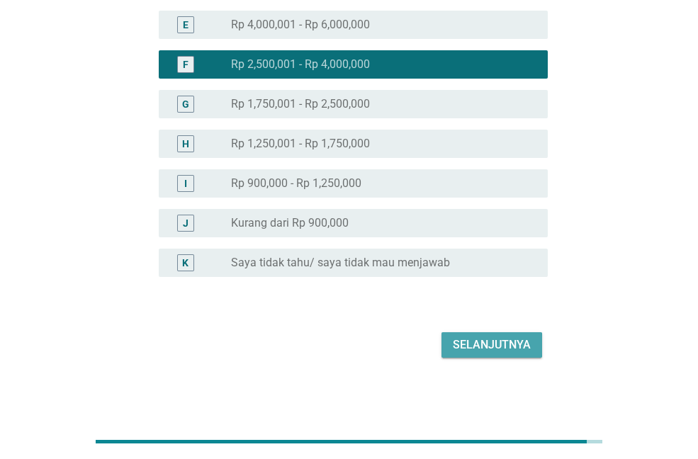
click at [494, 342] on div "Selanjutnya" at bounding box center [492, 345] width 78 height 17
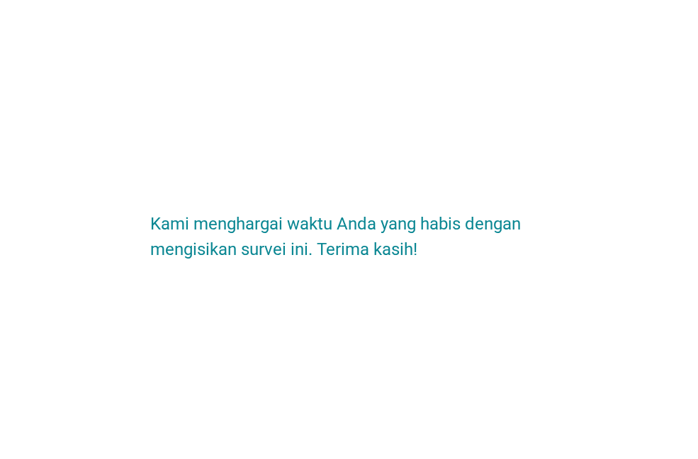
scroll to position [0, 0]
